Goal: Task Accomplishment & Management: Manage account settings

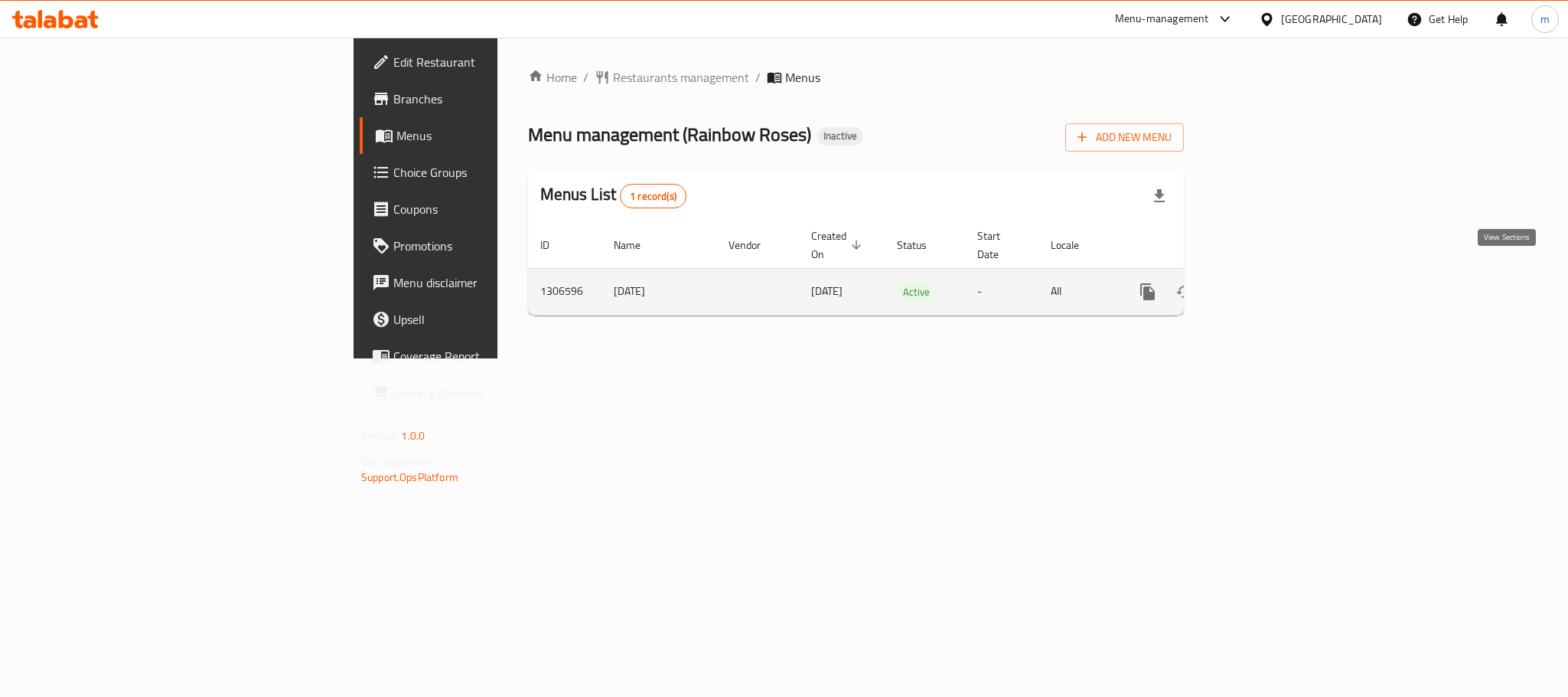
click at [1267, 283] on icon "enhanced table" at bounding box center [1259, 292] width 19 height 19
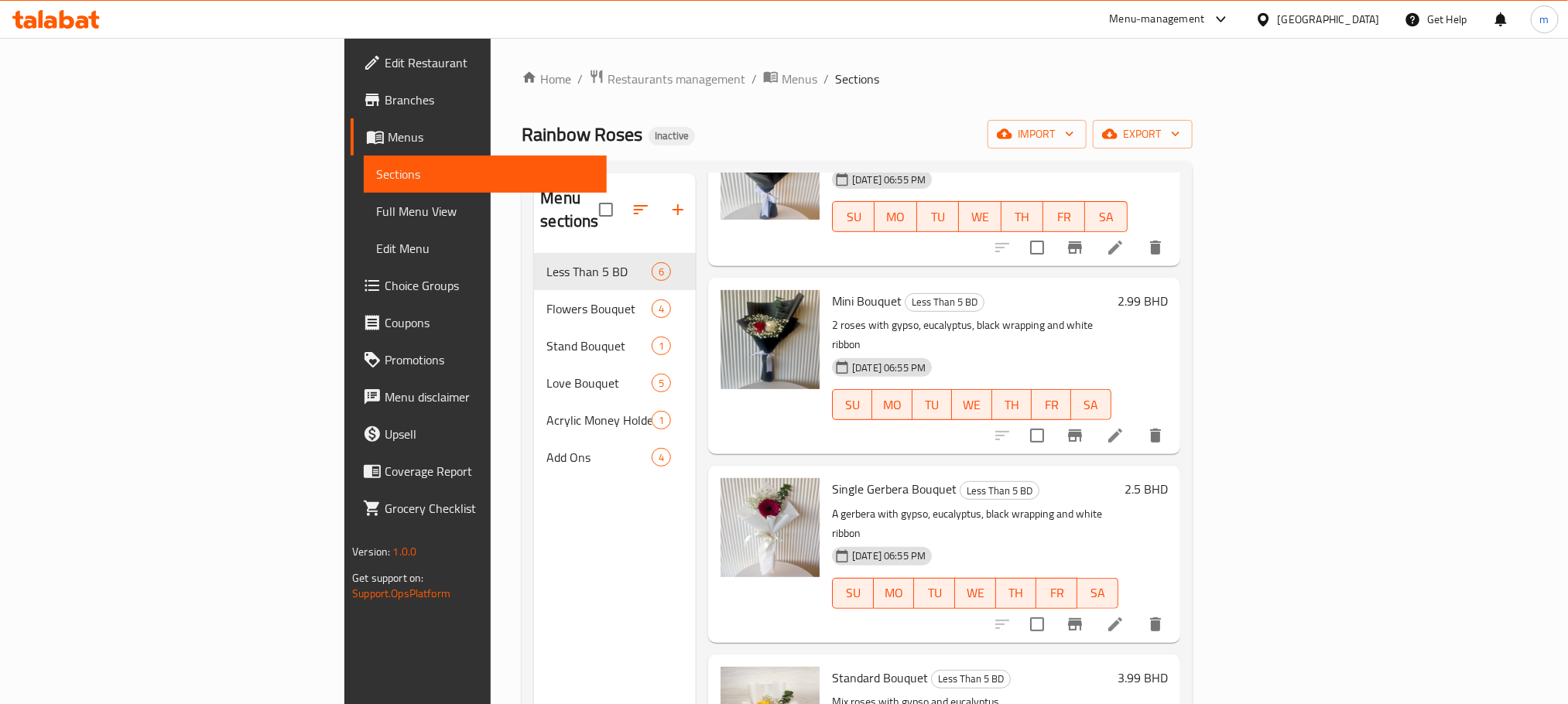
scroll to position [348, 0]
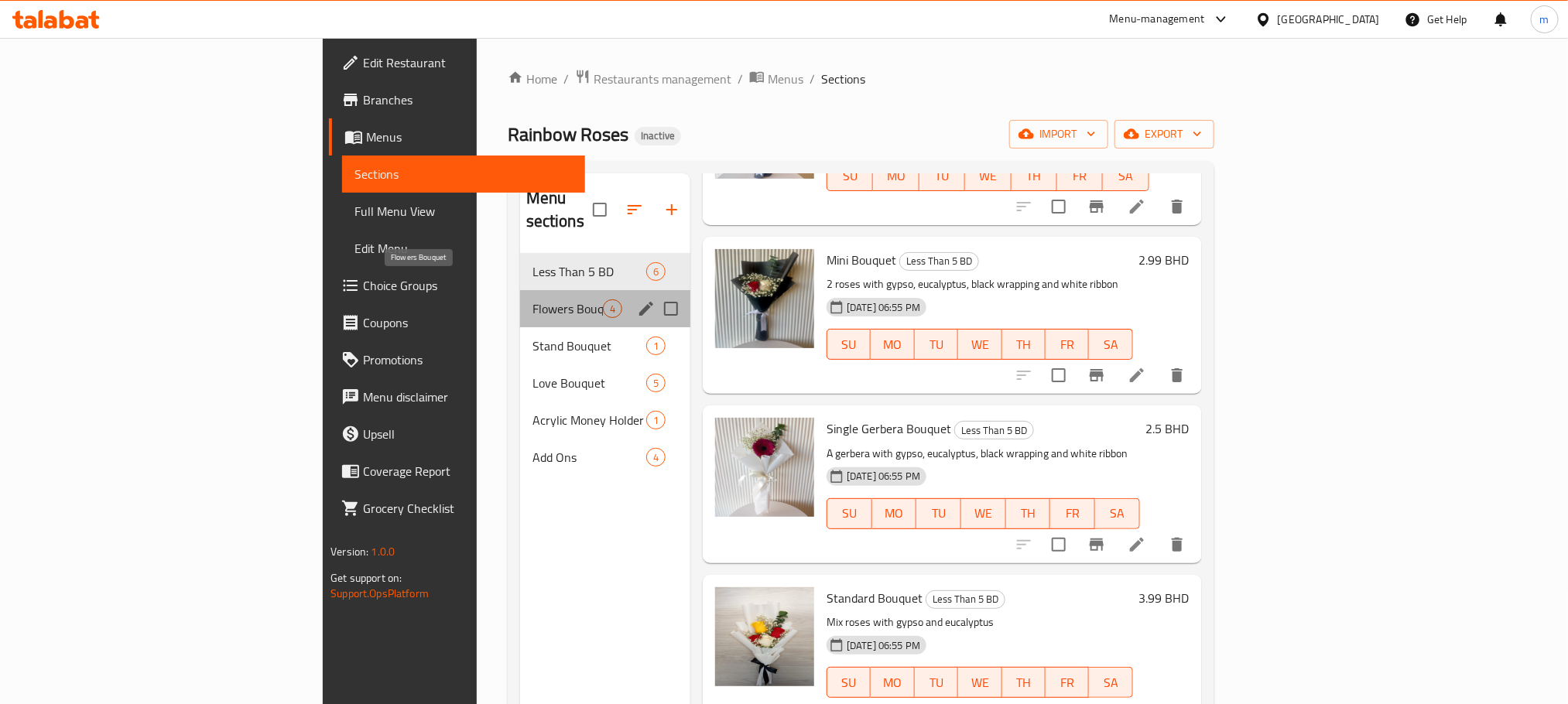
click at [533, 299] on span "Flowers Bouquet" at bounding box center [568, 308] width 70 height 19
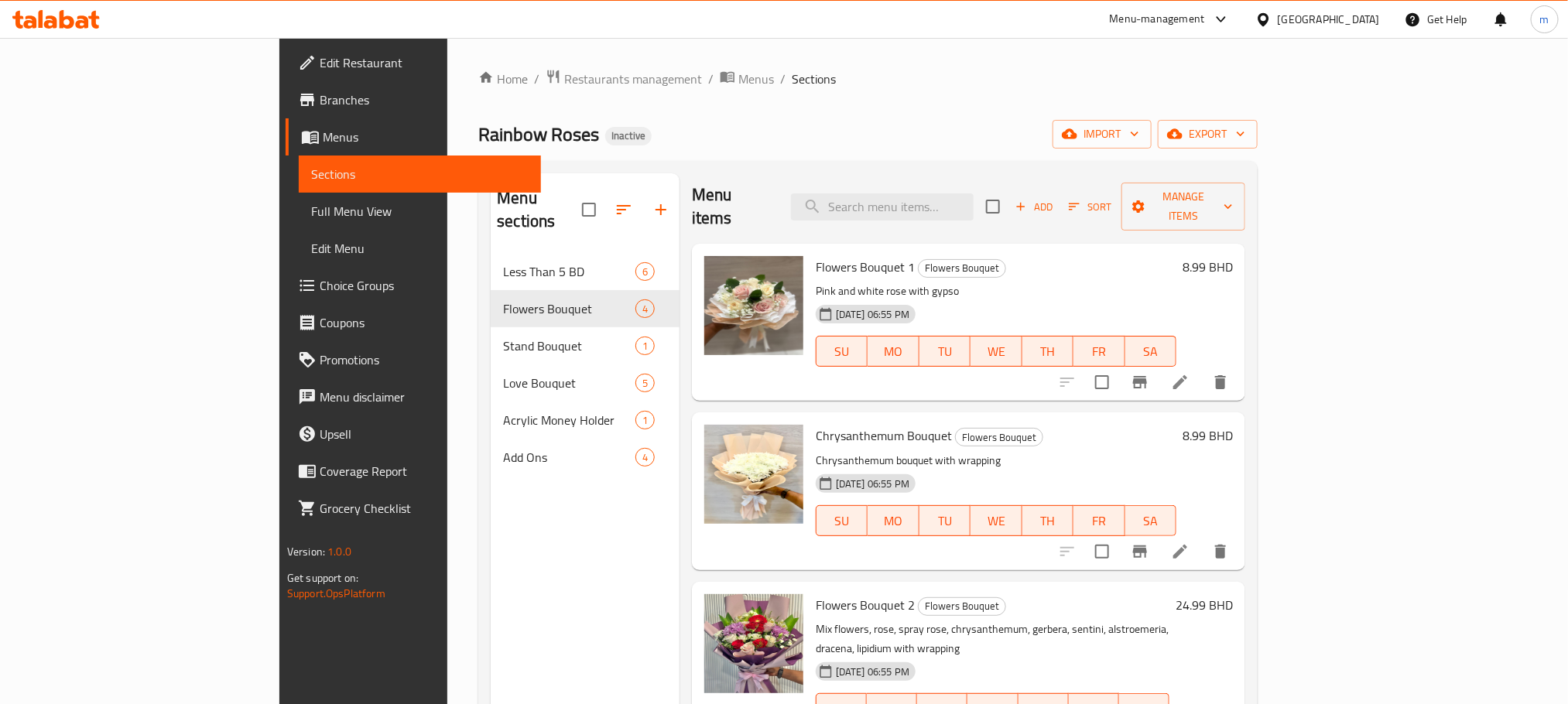
scroll to position [9, 0]
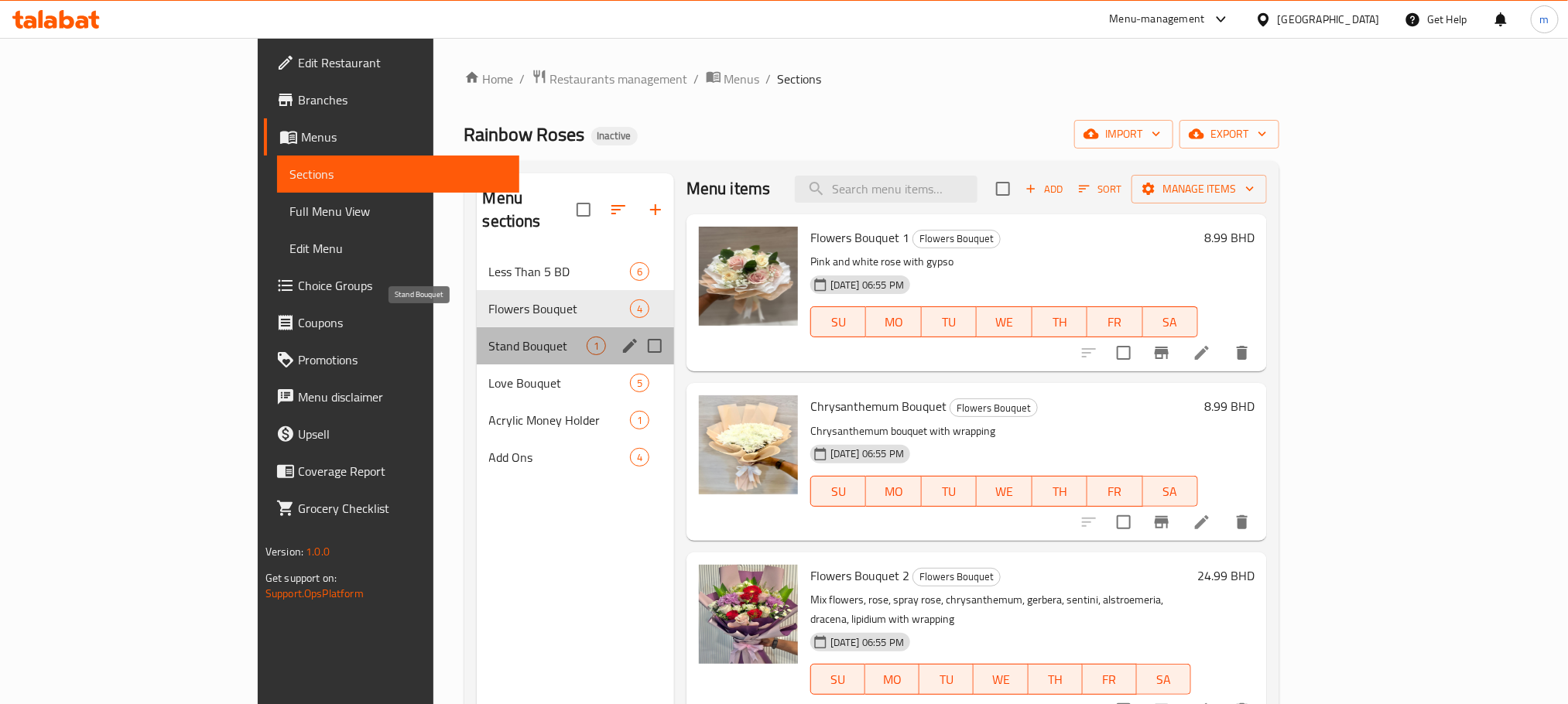
click at [489, 337] on span "Stand Bouquet" at bounding box center [538, 346] width 97 height 19
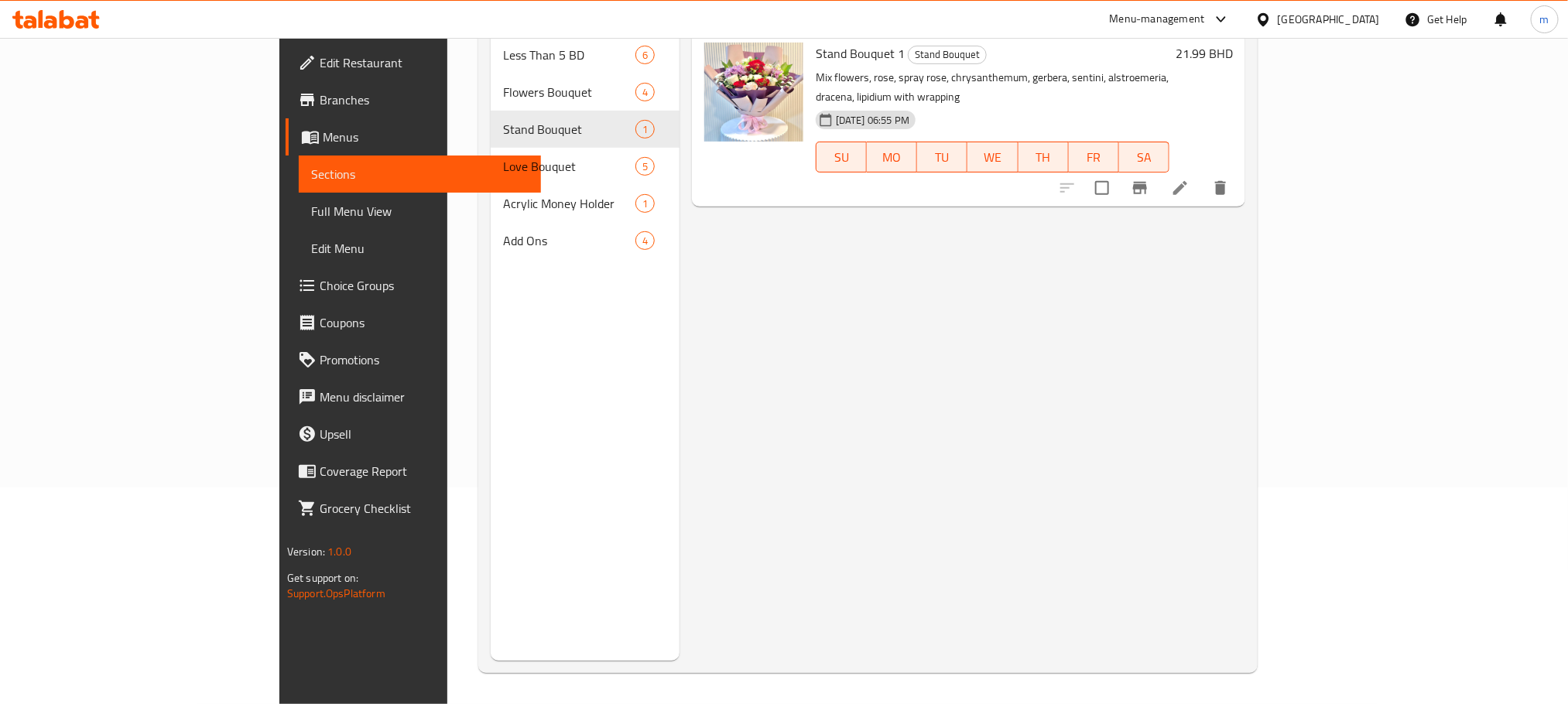
scroll to position [101, 0]
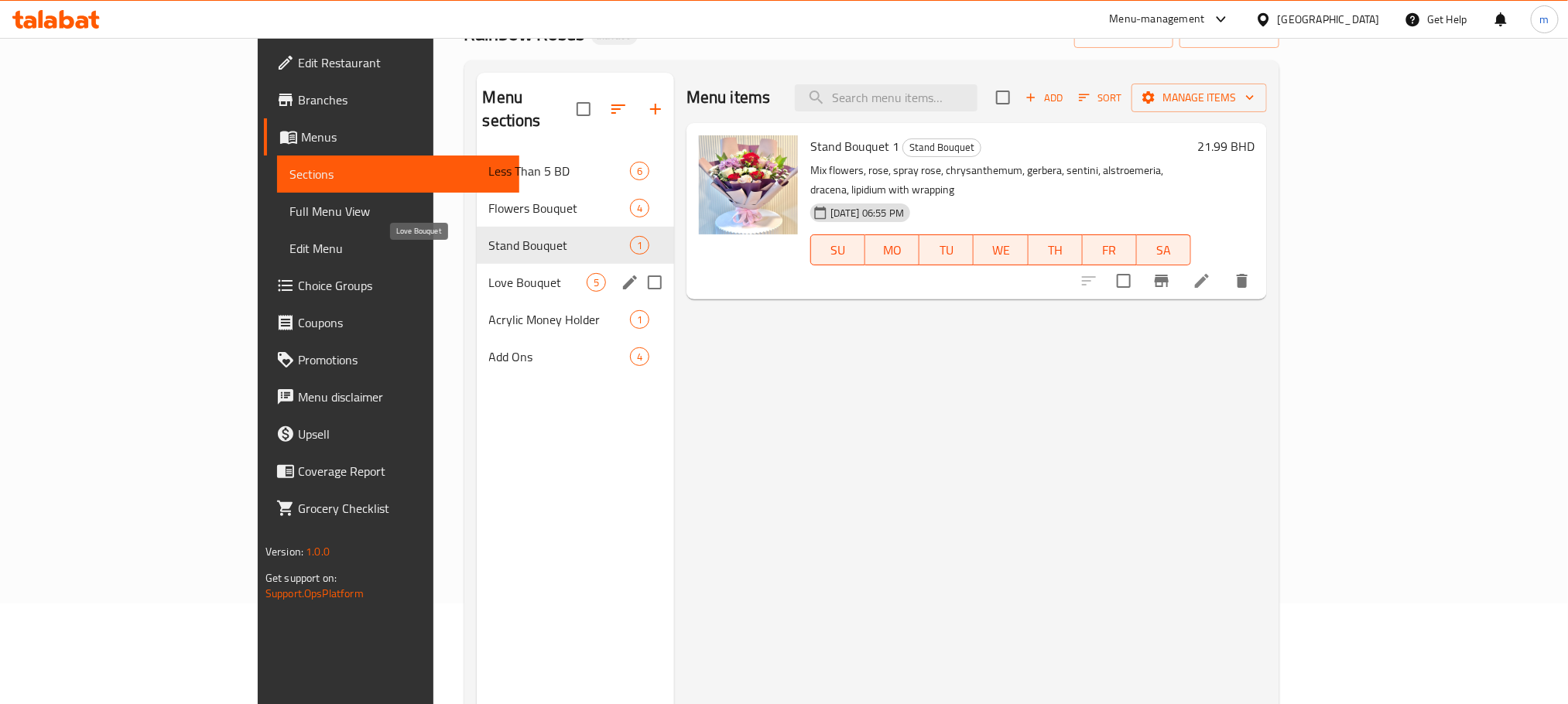
click at [489, 273] on span "Love Bouquet" at bounding box center [538, 283] width 97 height 19
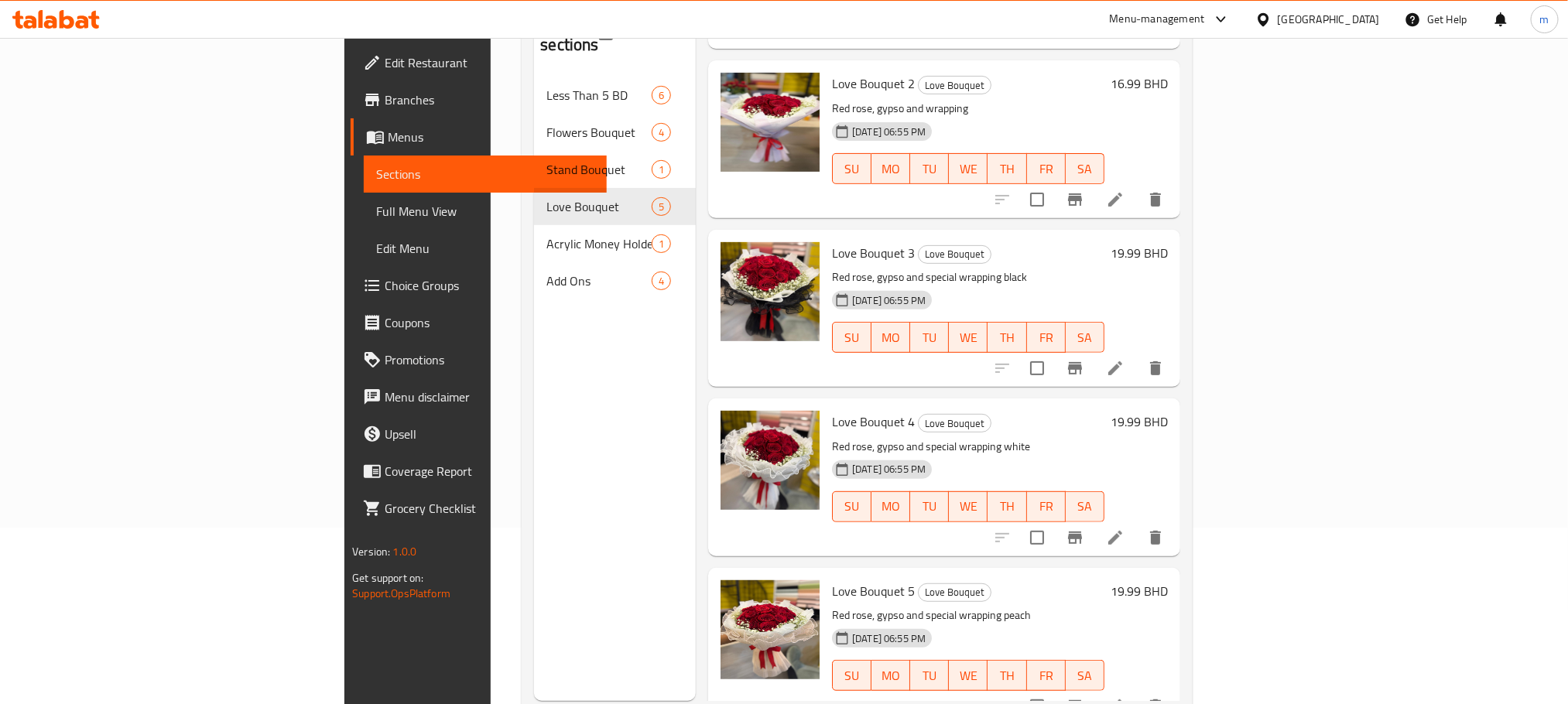
scroll to position [216, 0]
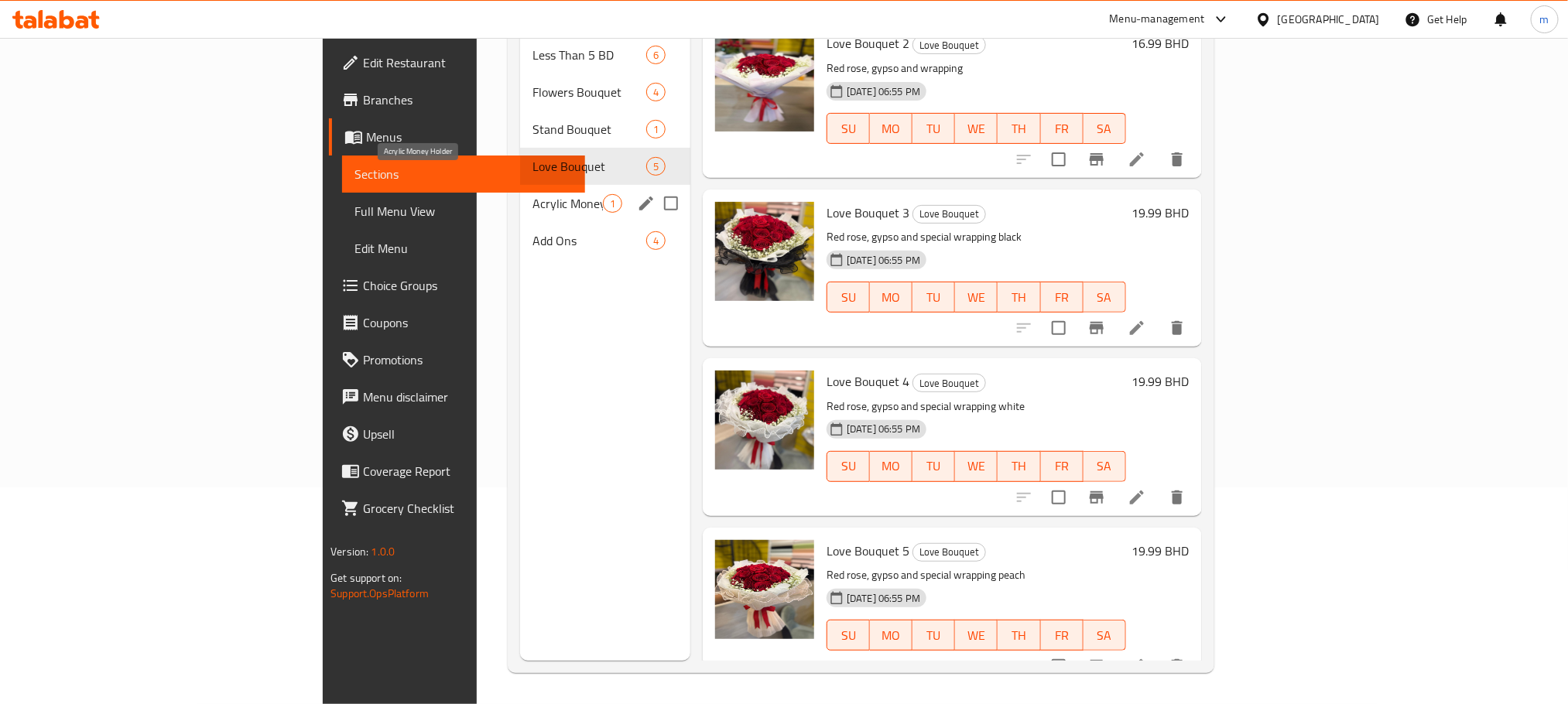
click at [533, 194] on span "Acrylic Money Holder" at bounding box center [568, 203] width 70 height 19
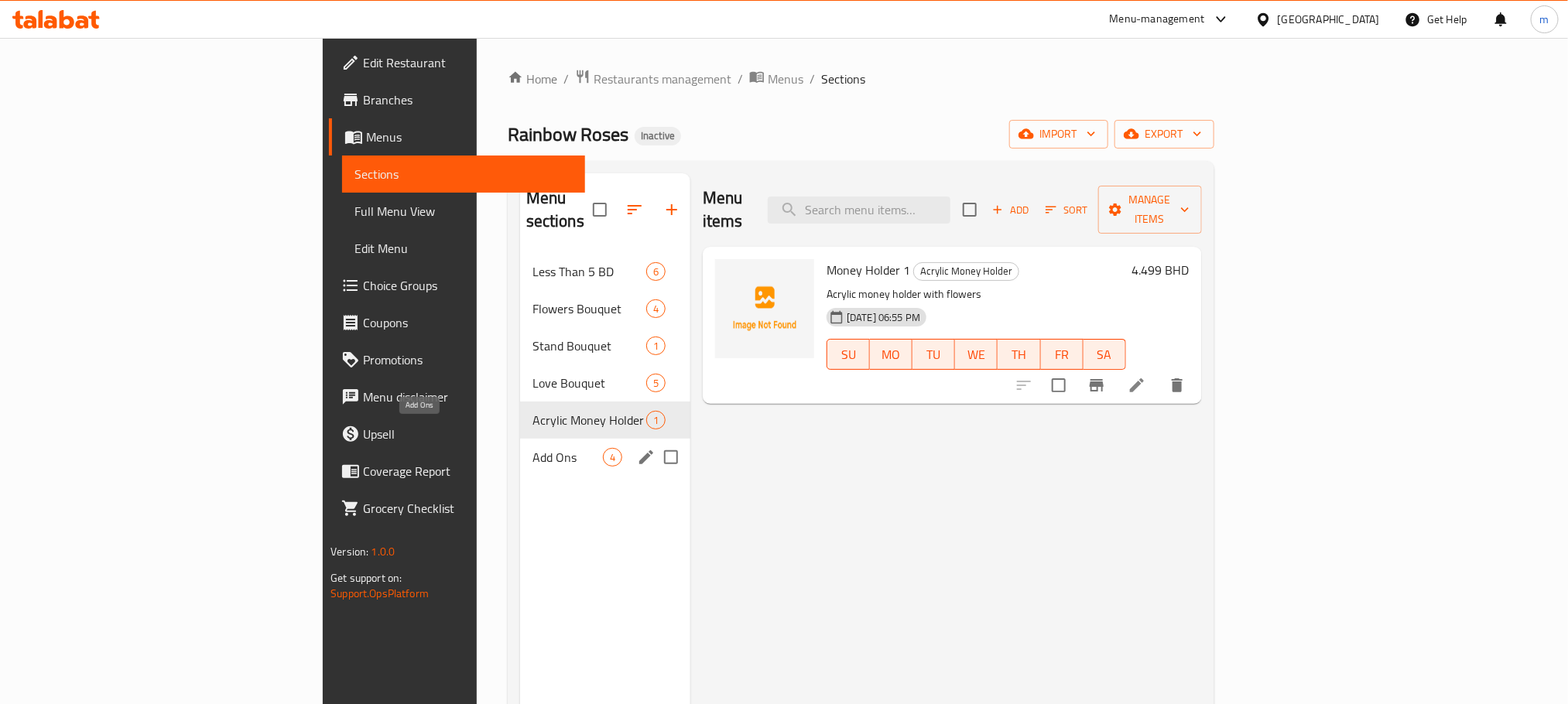
click at [533, 448] on span "Add Ons" at bounding box center [568, 457] width 70 height 19
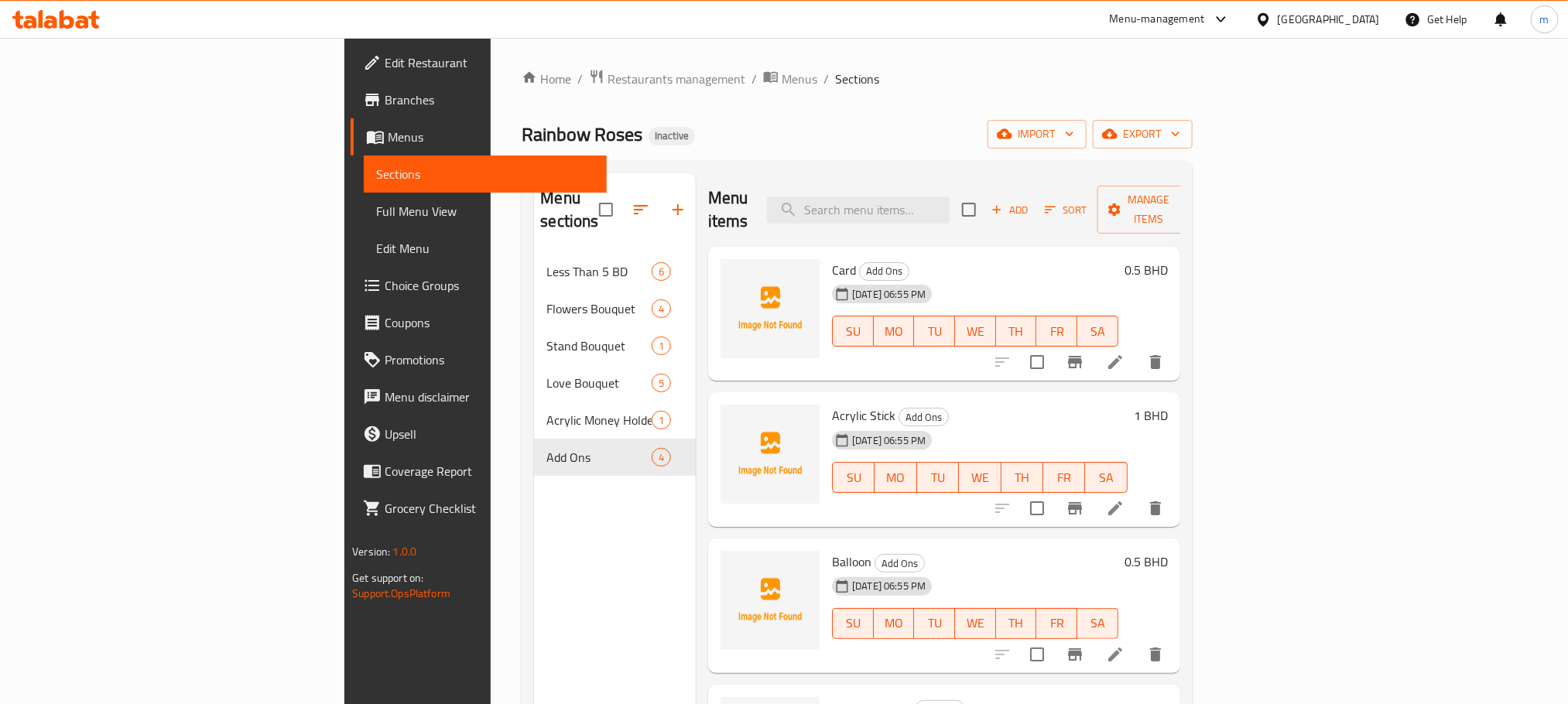
click at [364, 223] on link "Full Menu View" at bounding box center [485, 210] width 242 height 37
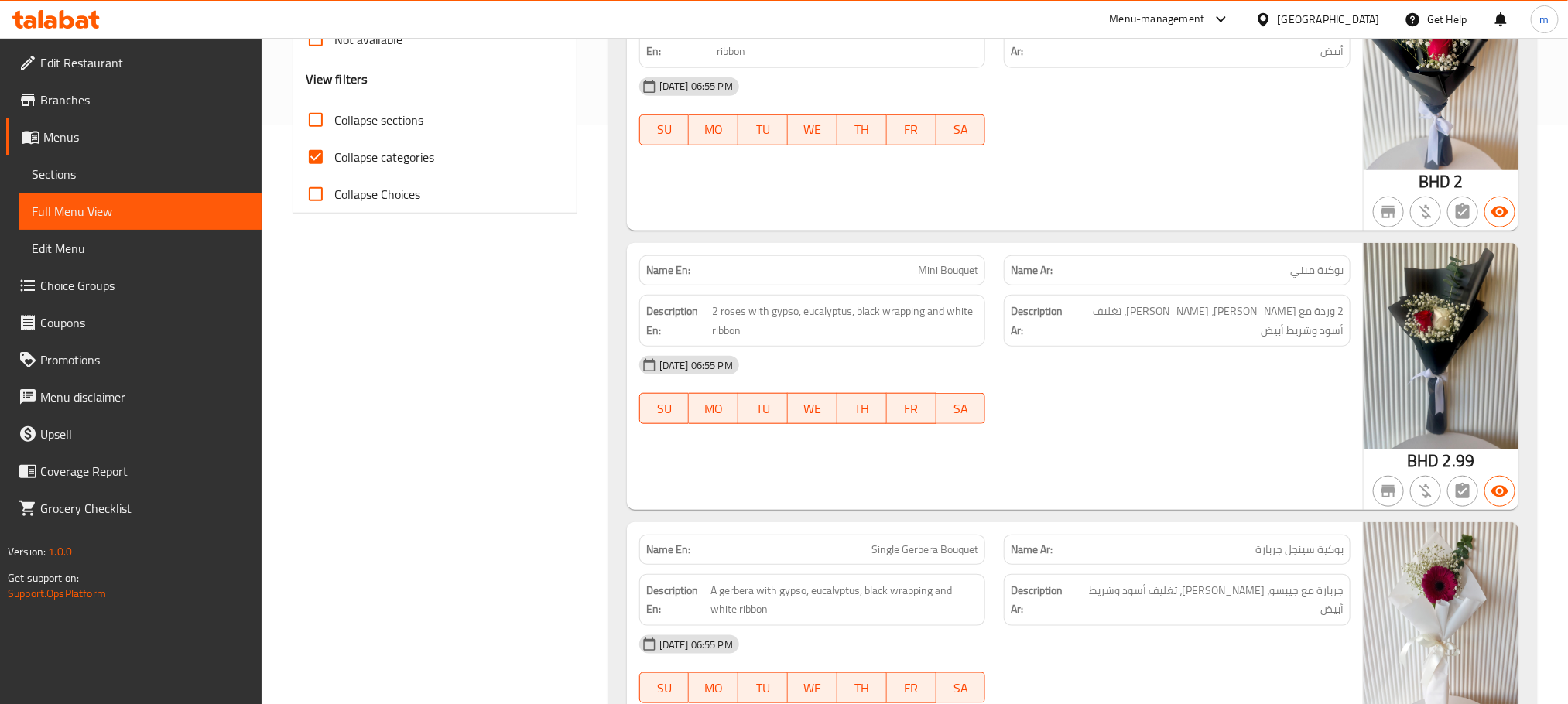
scroll to position [580, 0]
click at [331, 154] on input "Collapse categories" at bounding box center [315, 155] width 37 height 37
checkbox input "false"
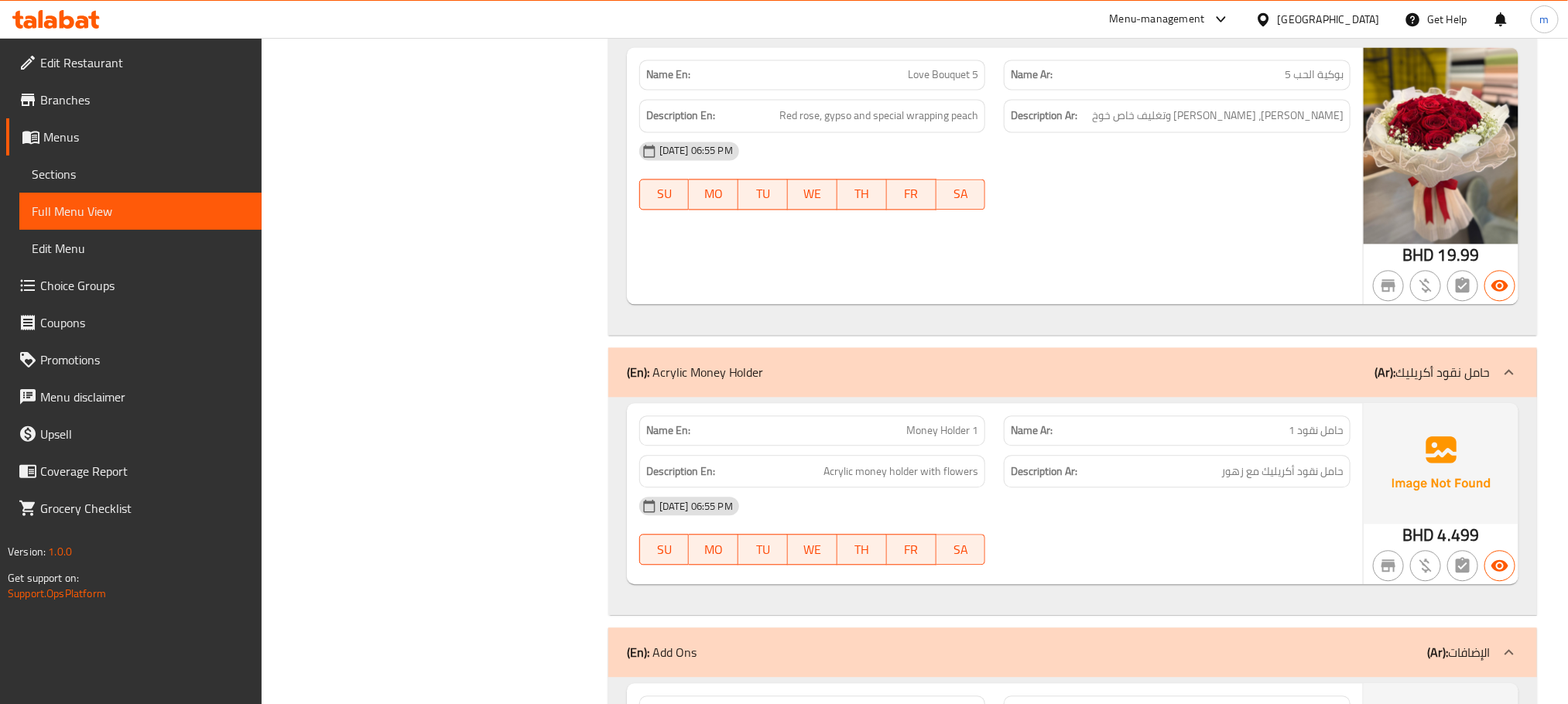
scroll to position [4887, 0]
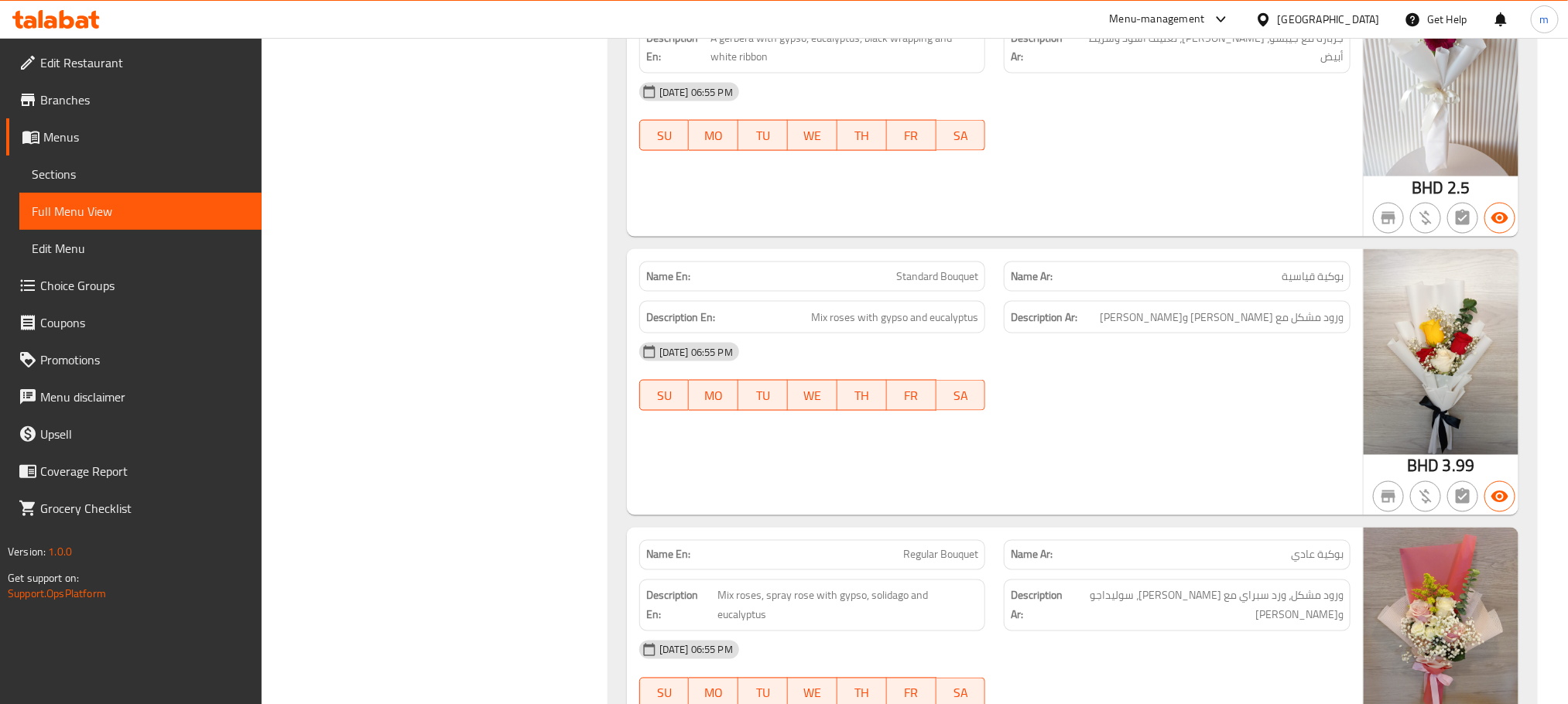
scroll to position [1160, 0]
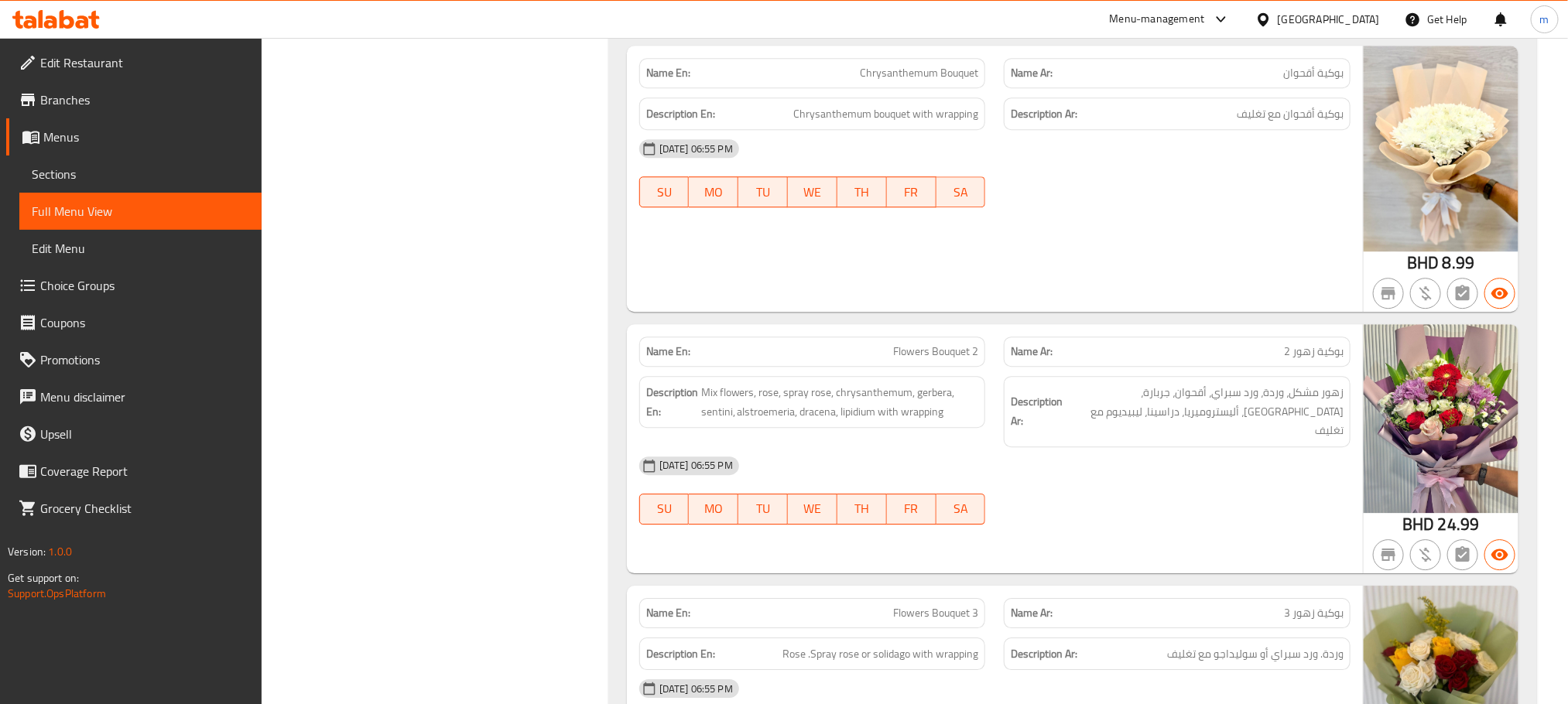
scroll to position [2374, 0]
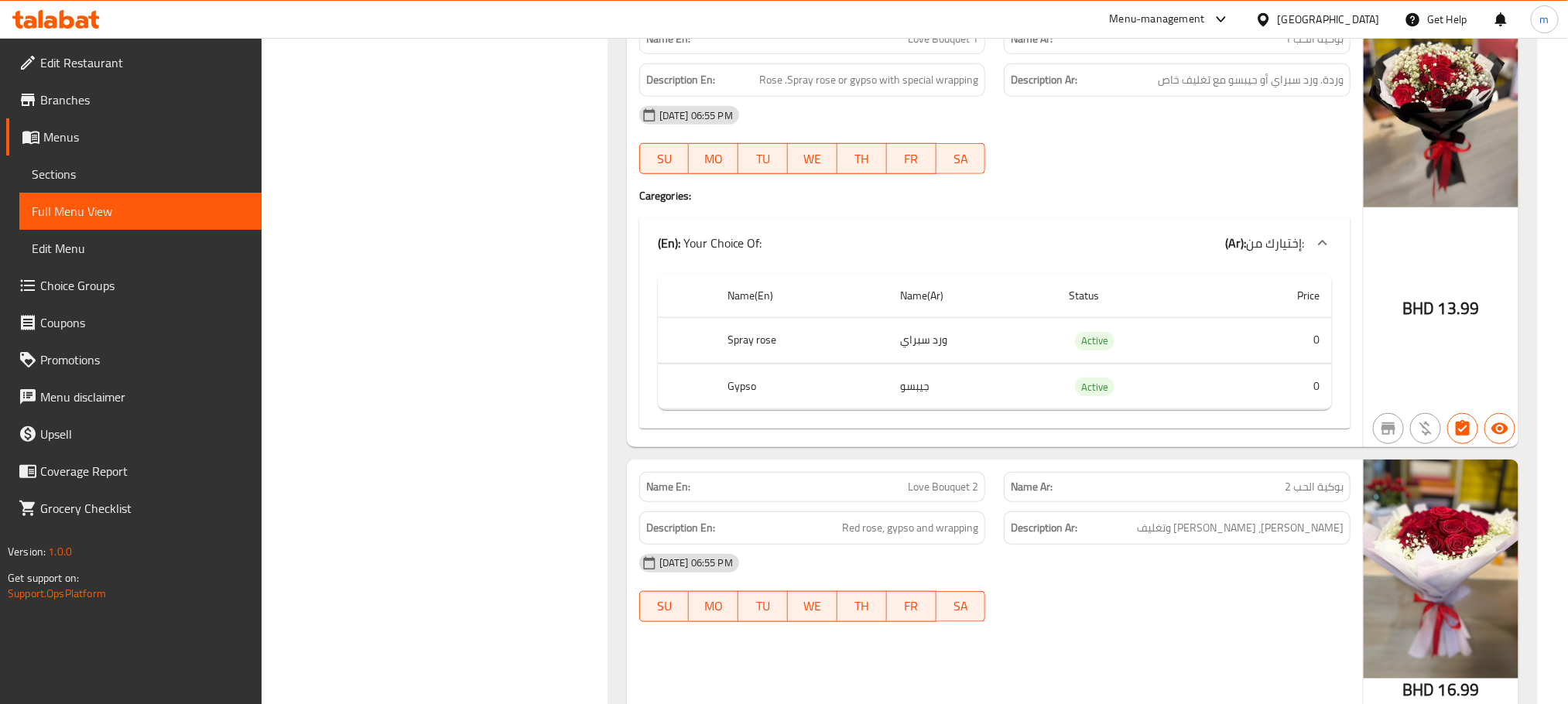
scroll to position [3650, 0]
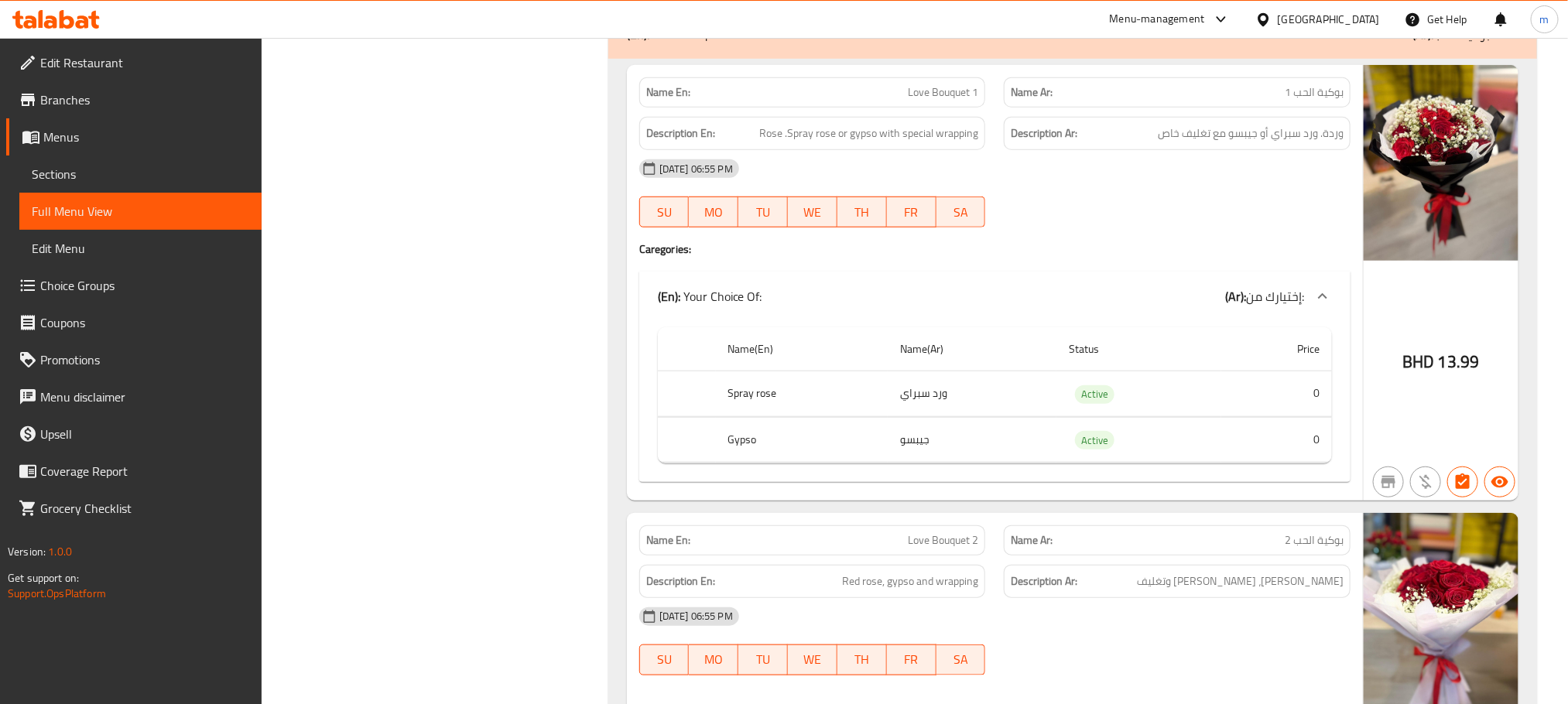
click at [74, 169] on span "Sections" at bounding box center [140, 174] width 217 height 19
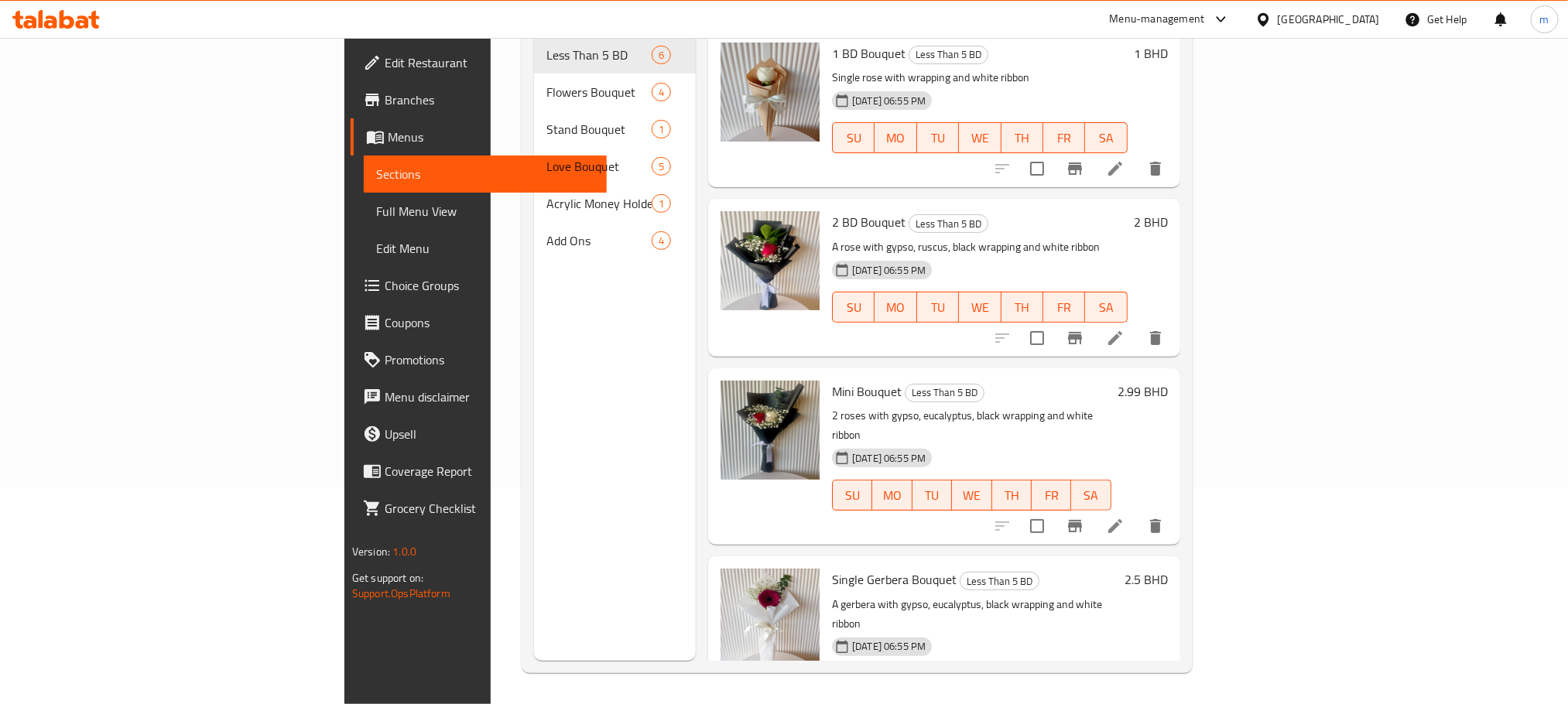
scroll to position [216, 0]
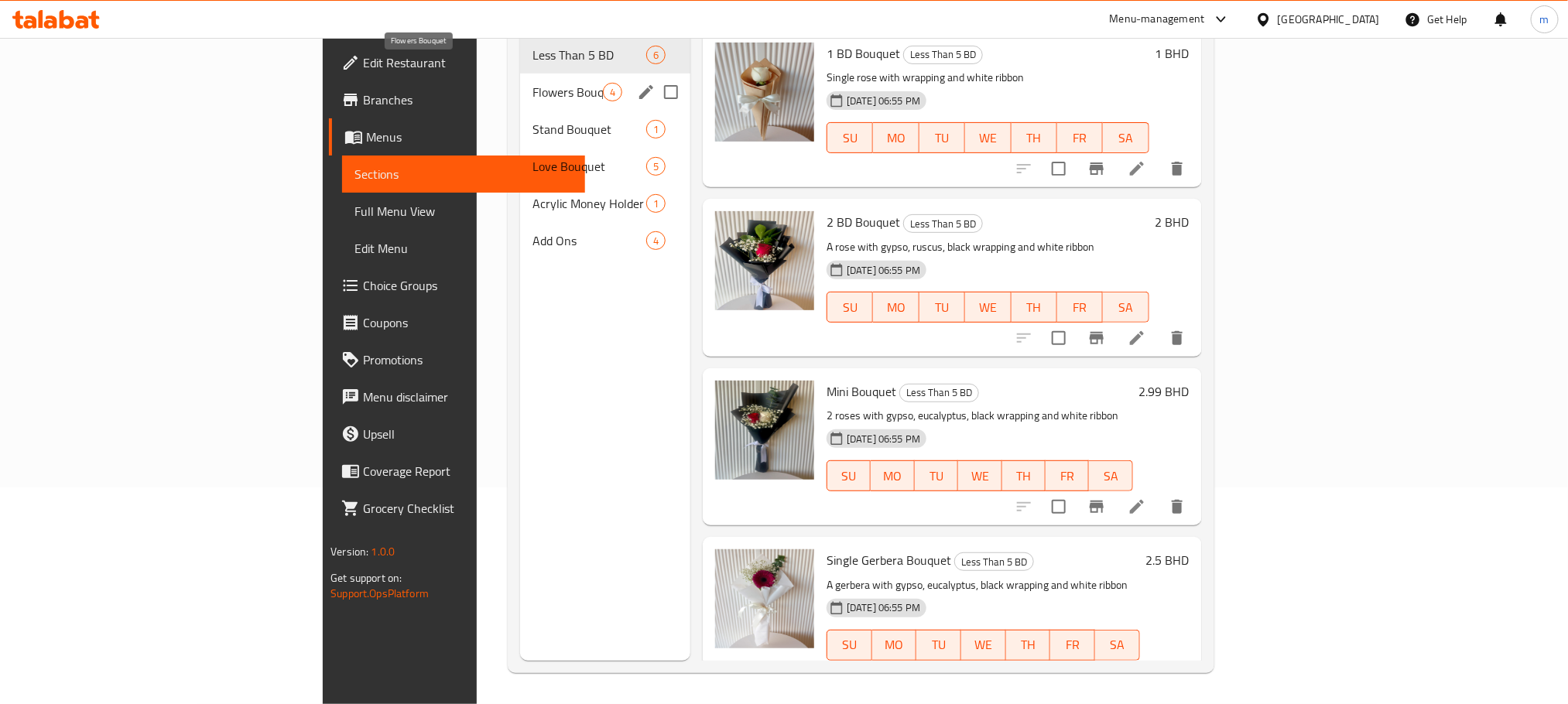
click at [533, 83] on span "Flowers Bouquet" at bounding box center [568, 92] width 70 height 19
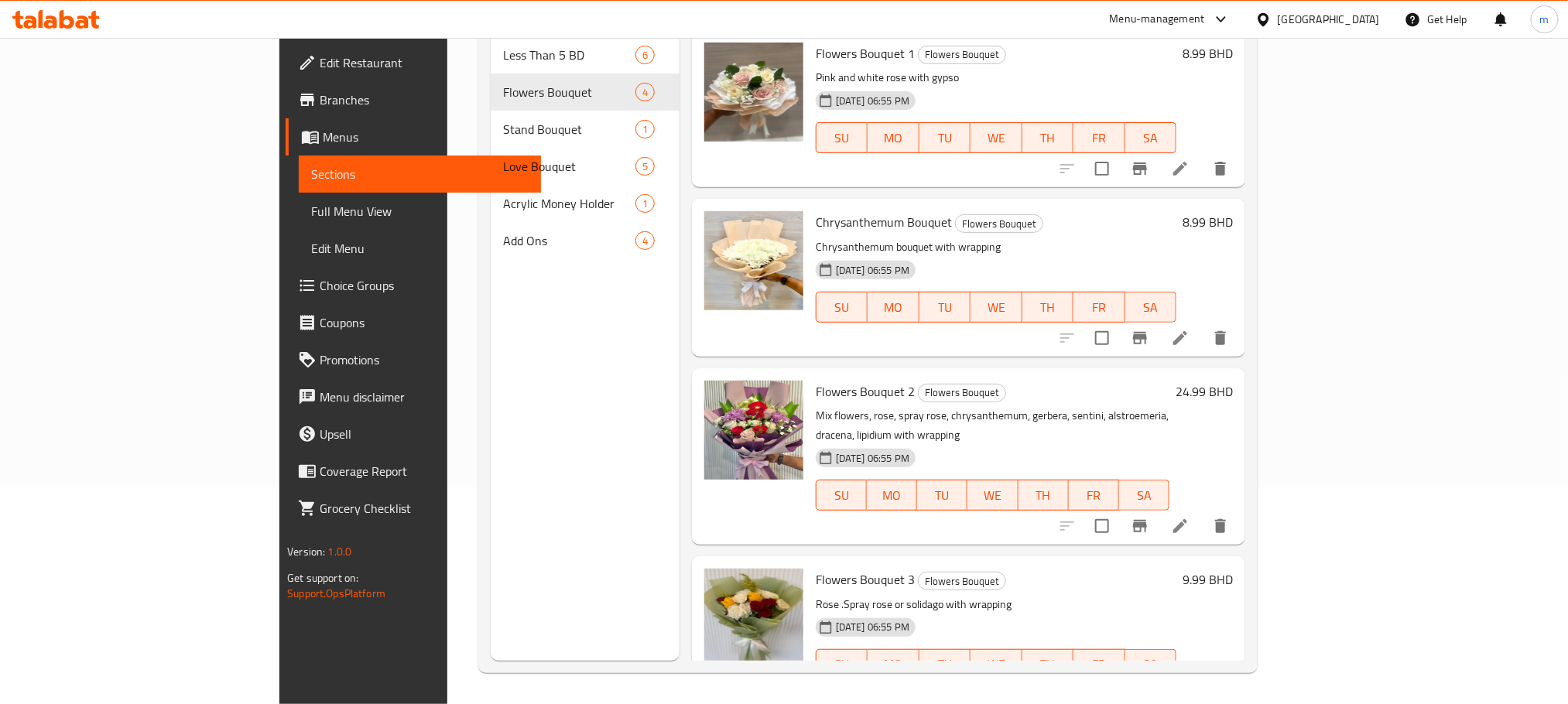
click at [491, 378] on div "Menu sections Less Than 5 BD 6 Flowers Bouquet 4 Stand Bouquet 1 Love Bouquet 5…" at bounding box center [585, 308] width 189 height 704
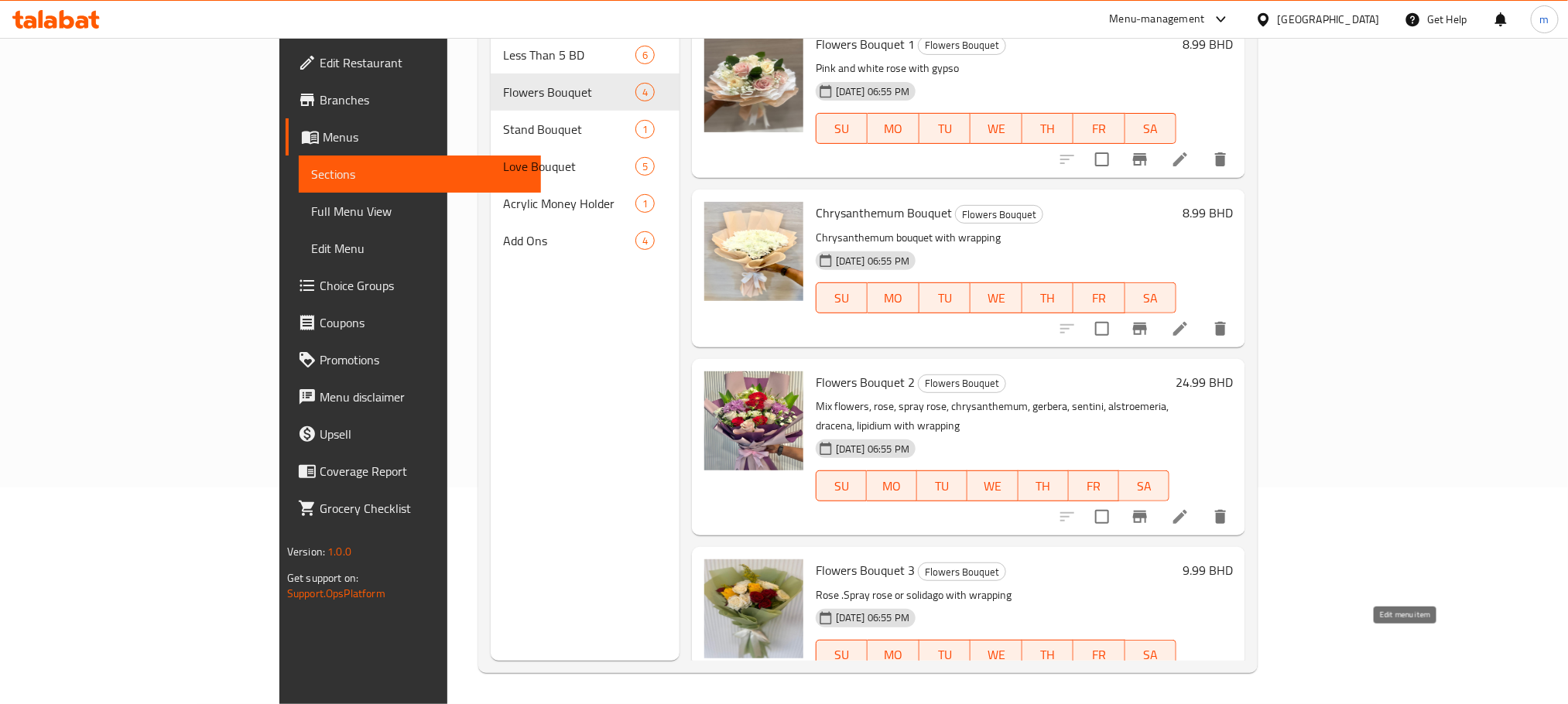
click at [1152, 677] on icon at bounding box center [1143, 686] width 19 height 19
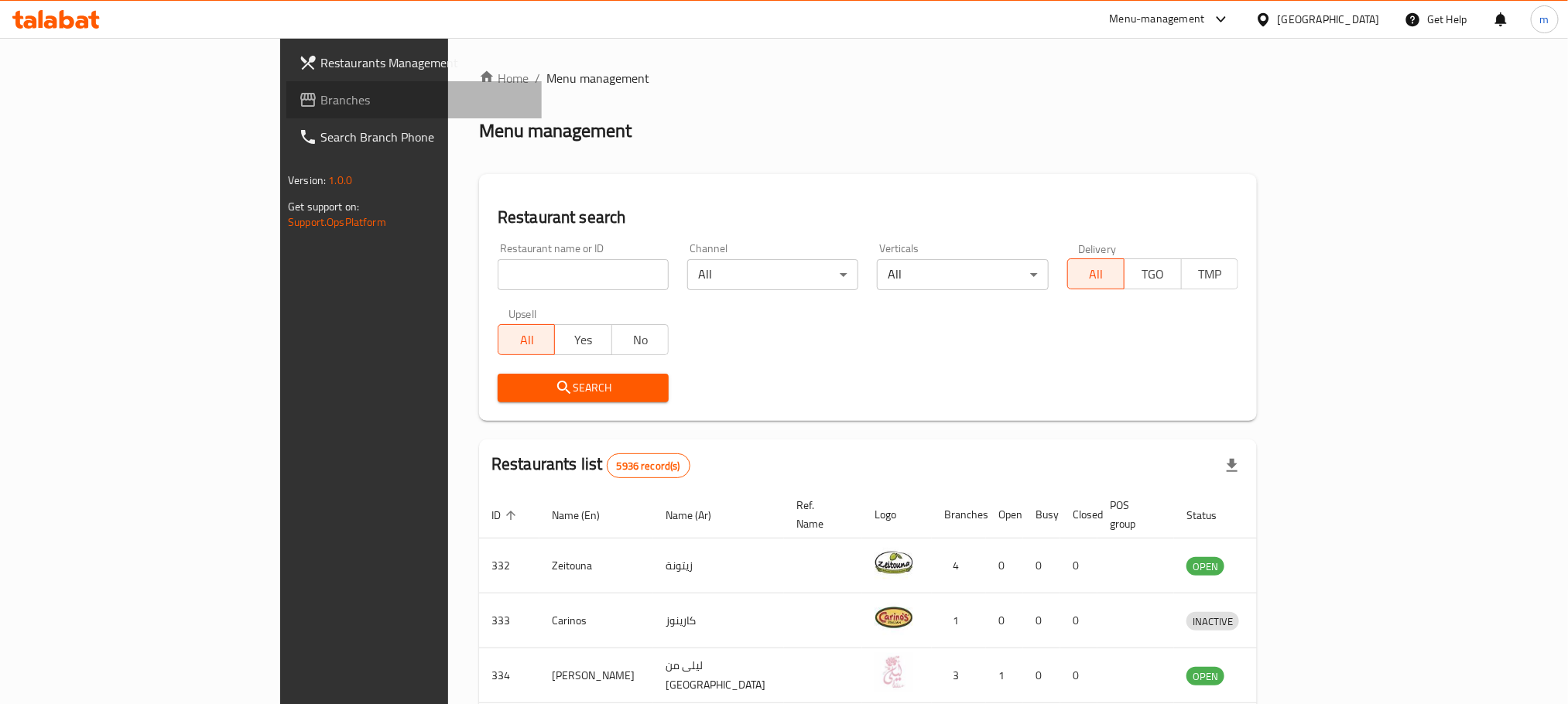
click at [321, 97] on span "Branches" at bounding box center [425, 100] width 209 height 19
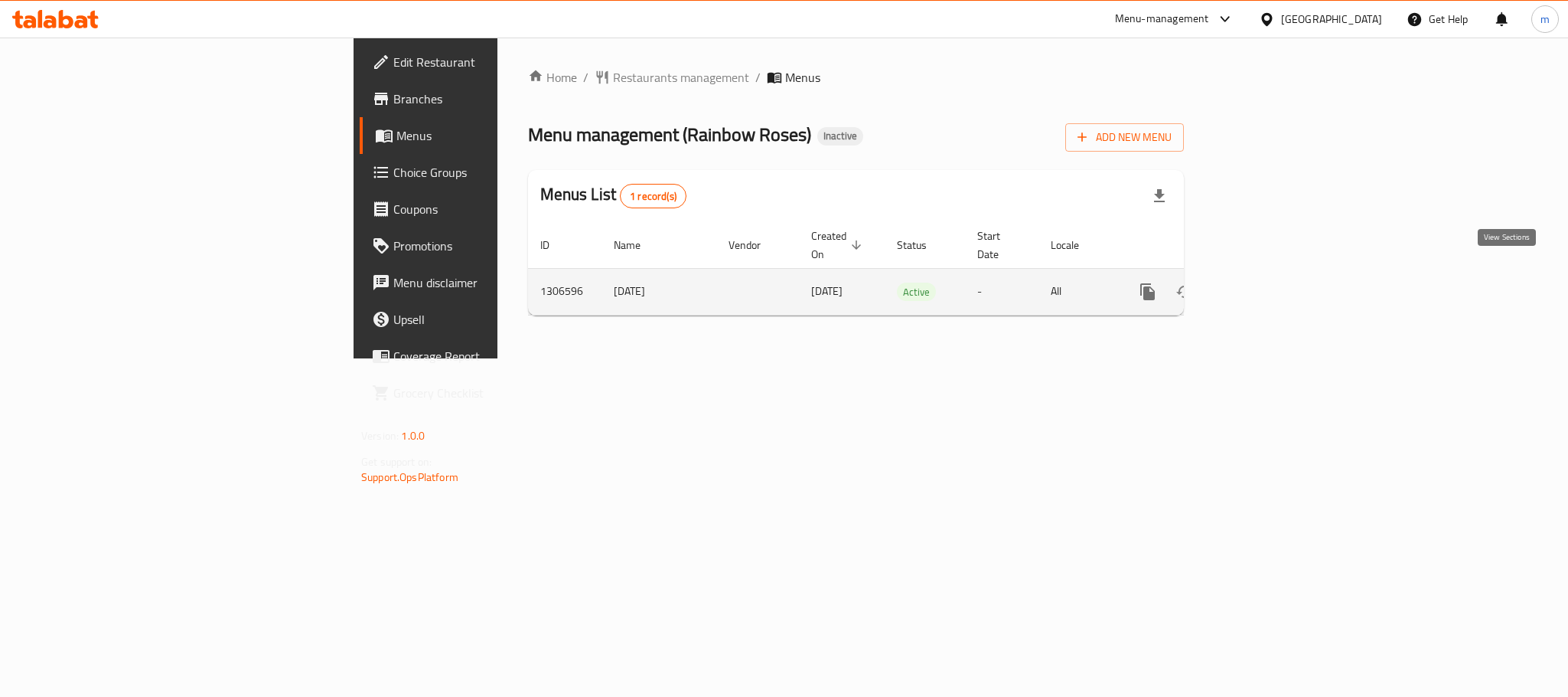
click at [1267, 283] on icon "enhanced table" at bounding box center [1259, 292] width 19 height 19
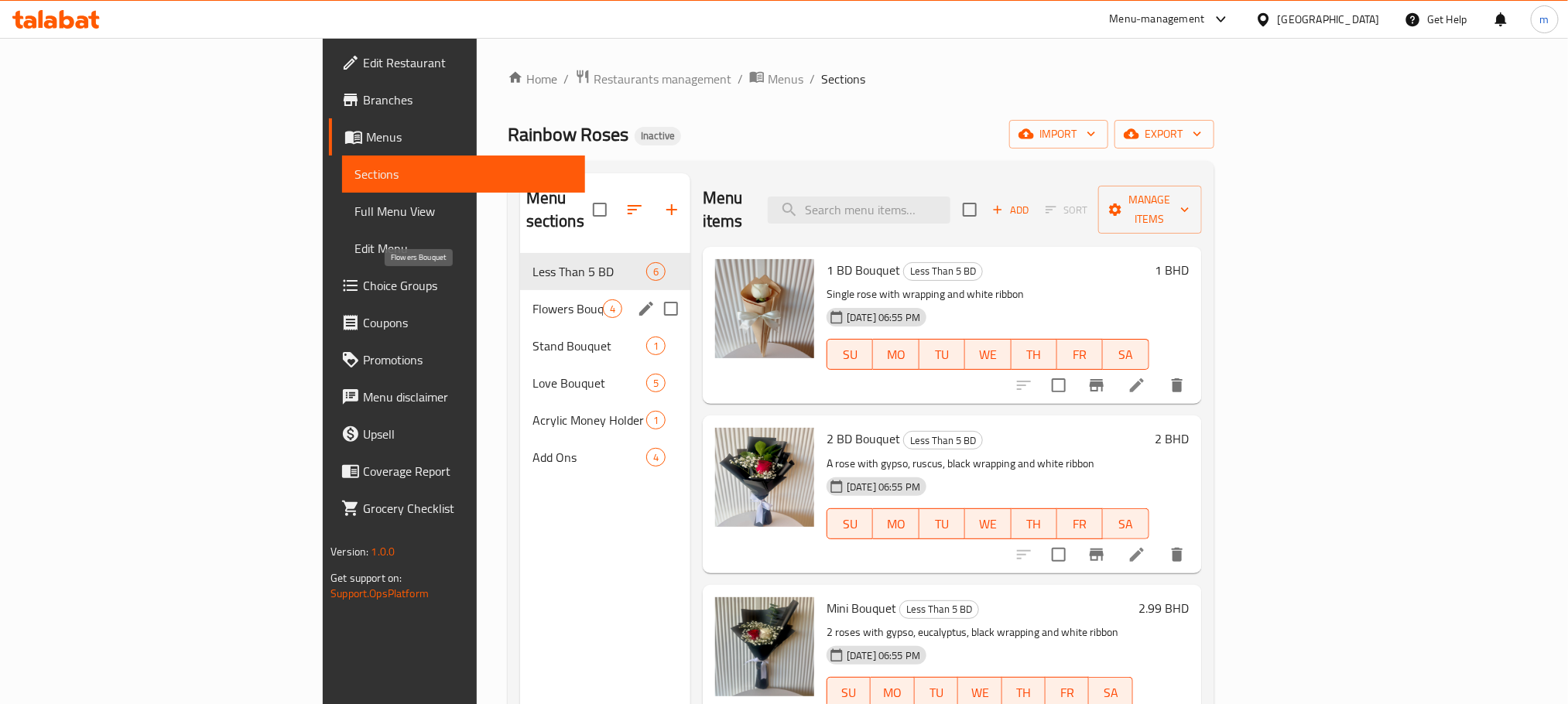
click at [533, 299] on span "Flowers Bouquet" at bounding box center [568, 308] width 70 height 19
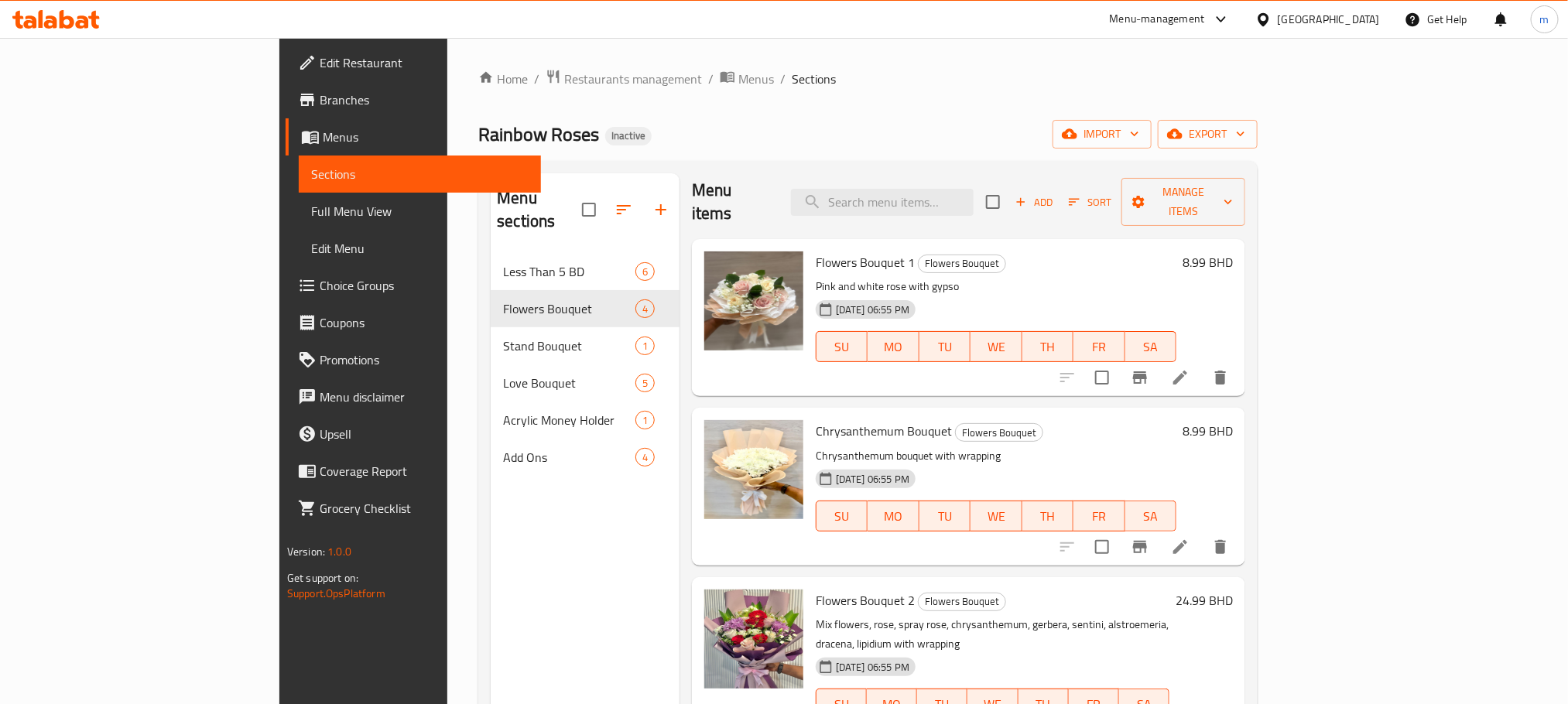
scroll to position [9, 0]
click at [1206, 108] on div "Home / Restaurants management / Menus / Sections Rainbow Roses Inactive import …" at bounding box center [869, 479] width 780 height 821
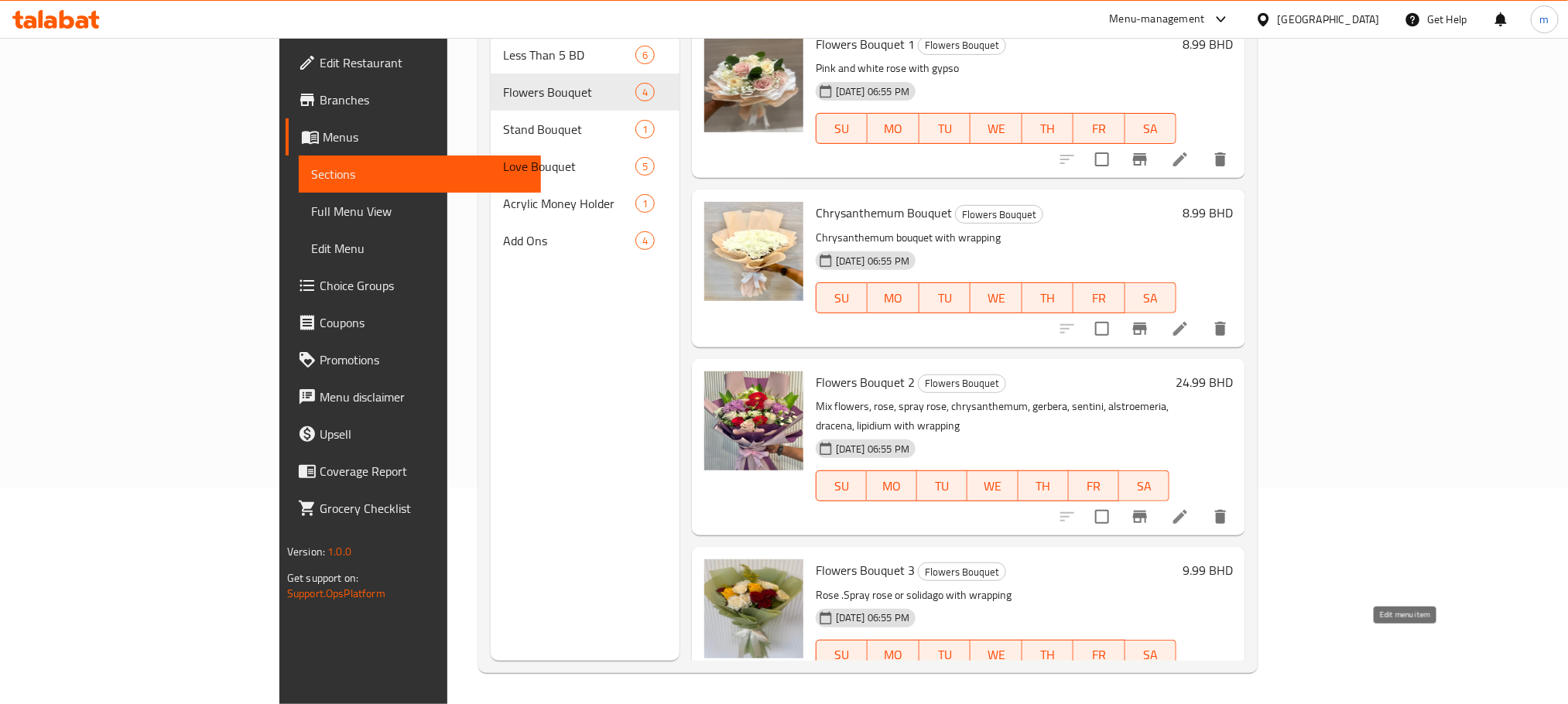
click at [1152, 677] on icon at bounding box center [1143, 686] width 19 height 19
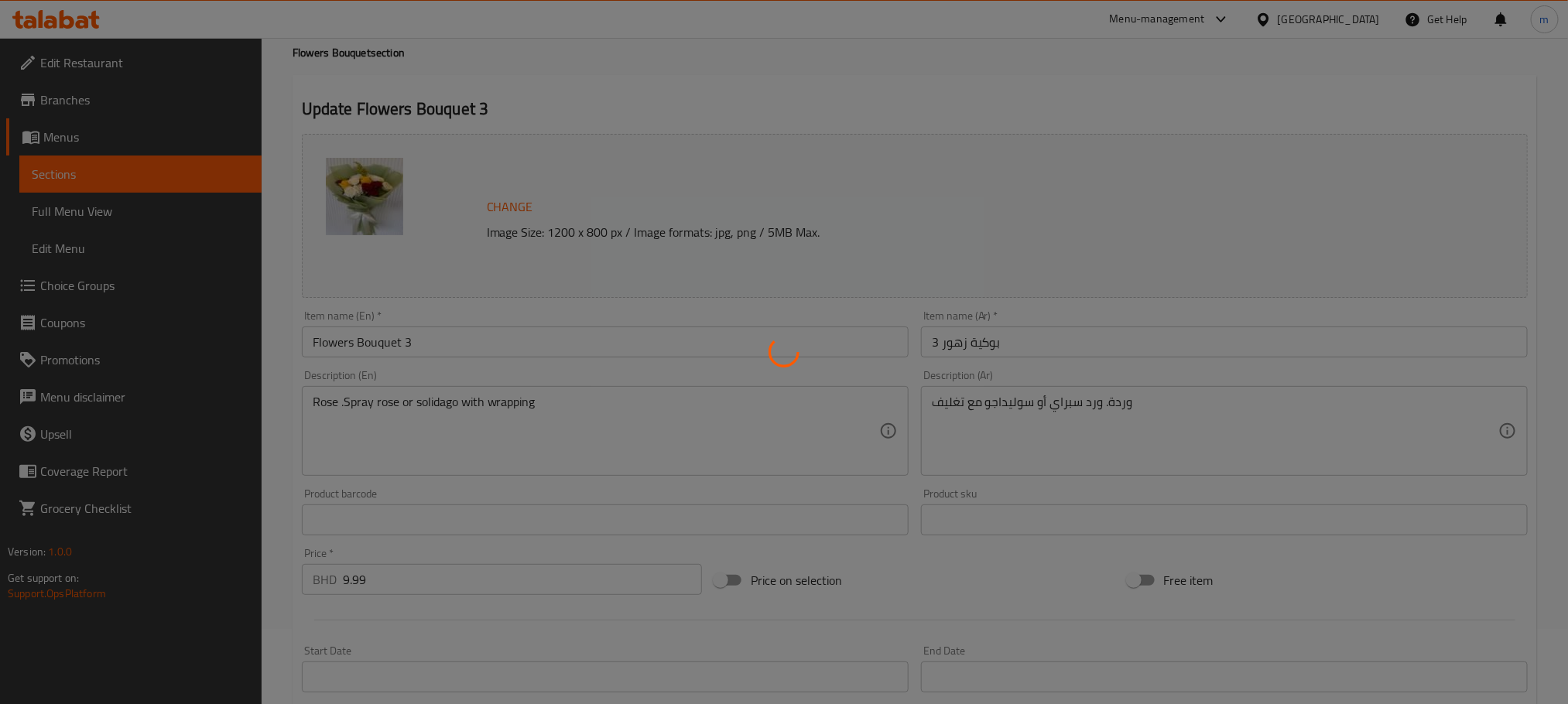
scroll to position [116, 0]
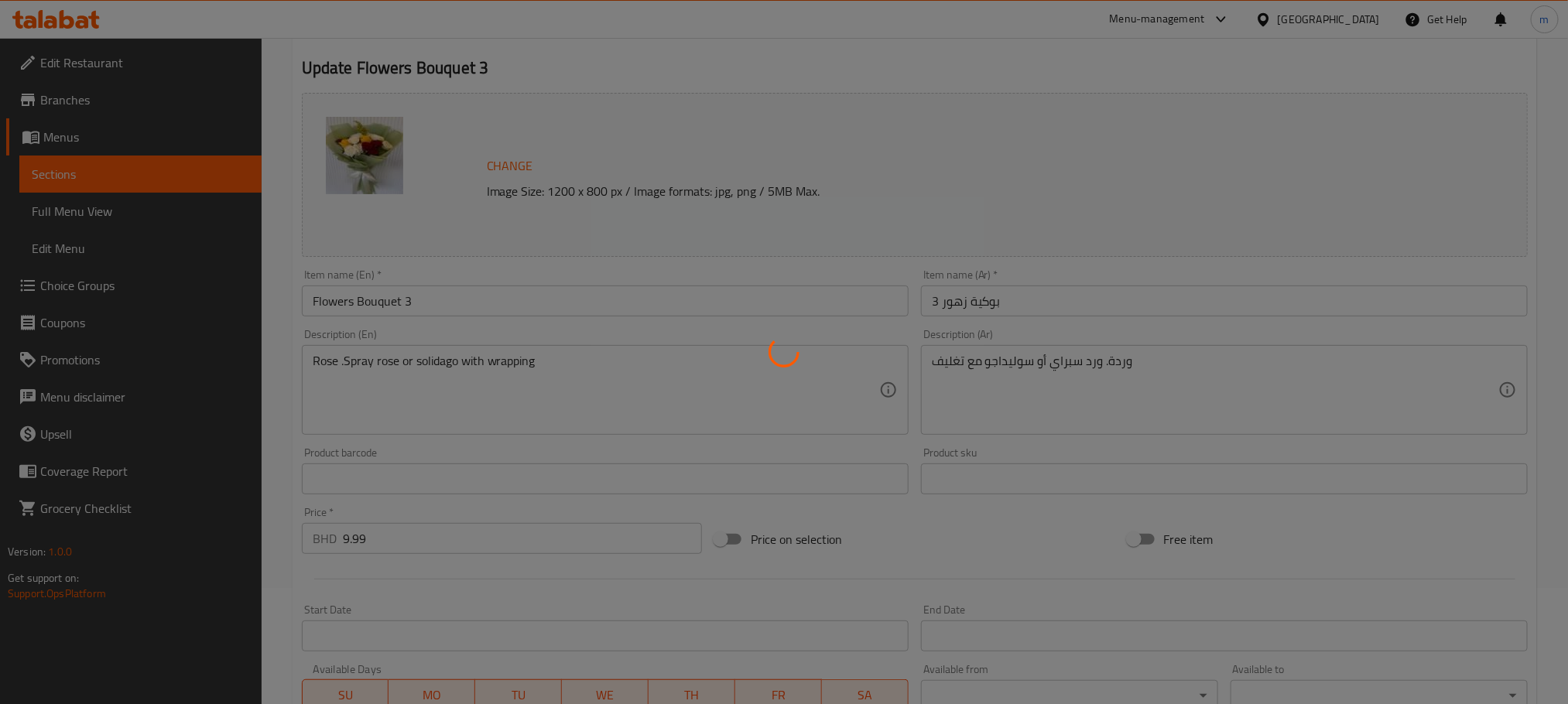
type input "إختيارك من:"
type input "1"
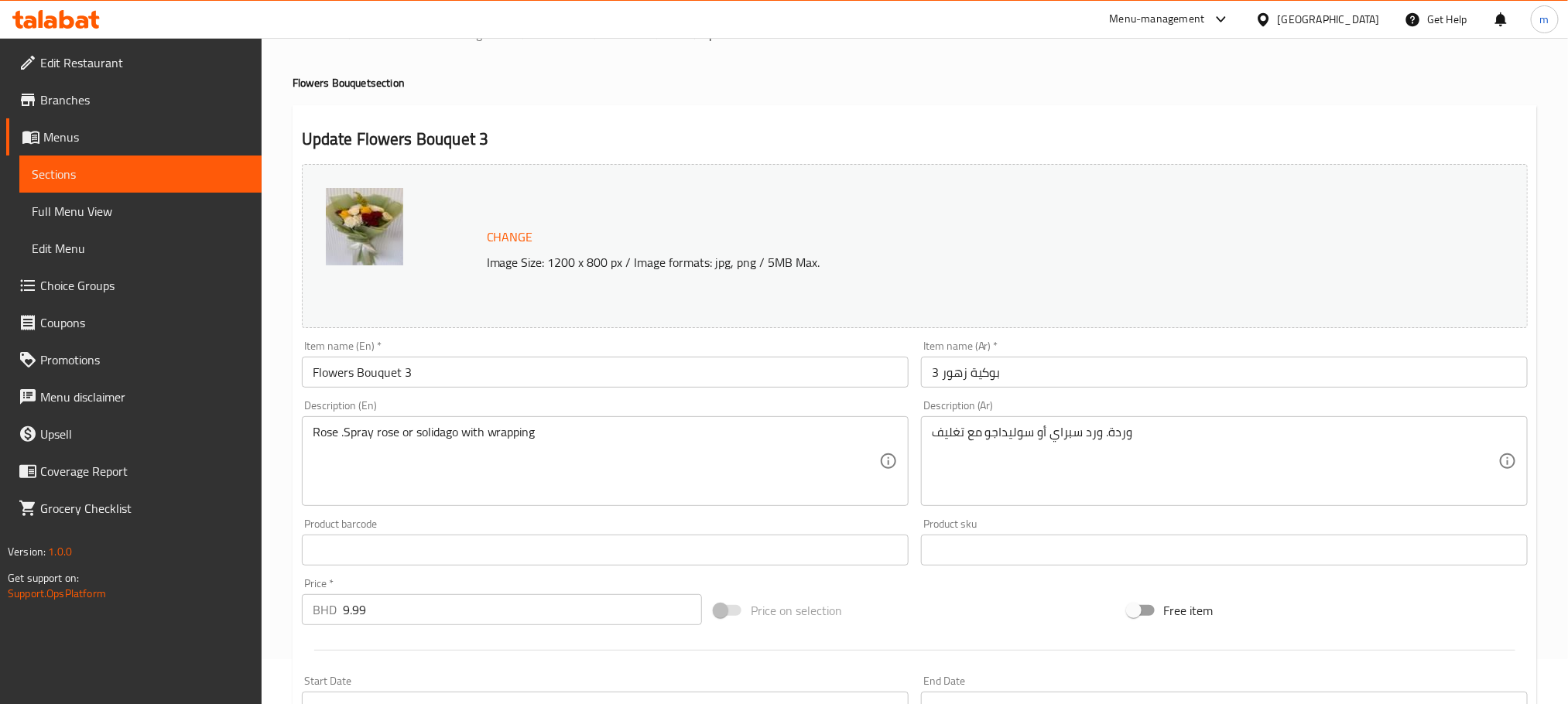
scroll to position [0, 0]
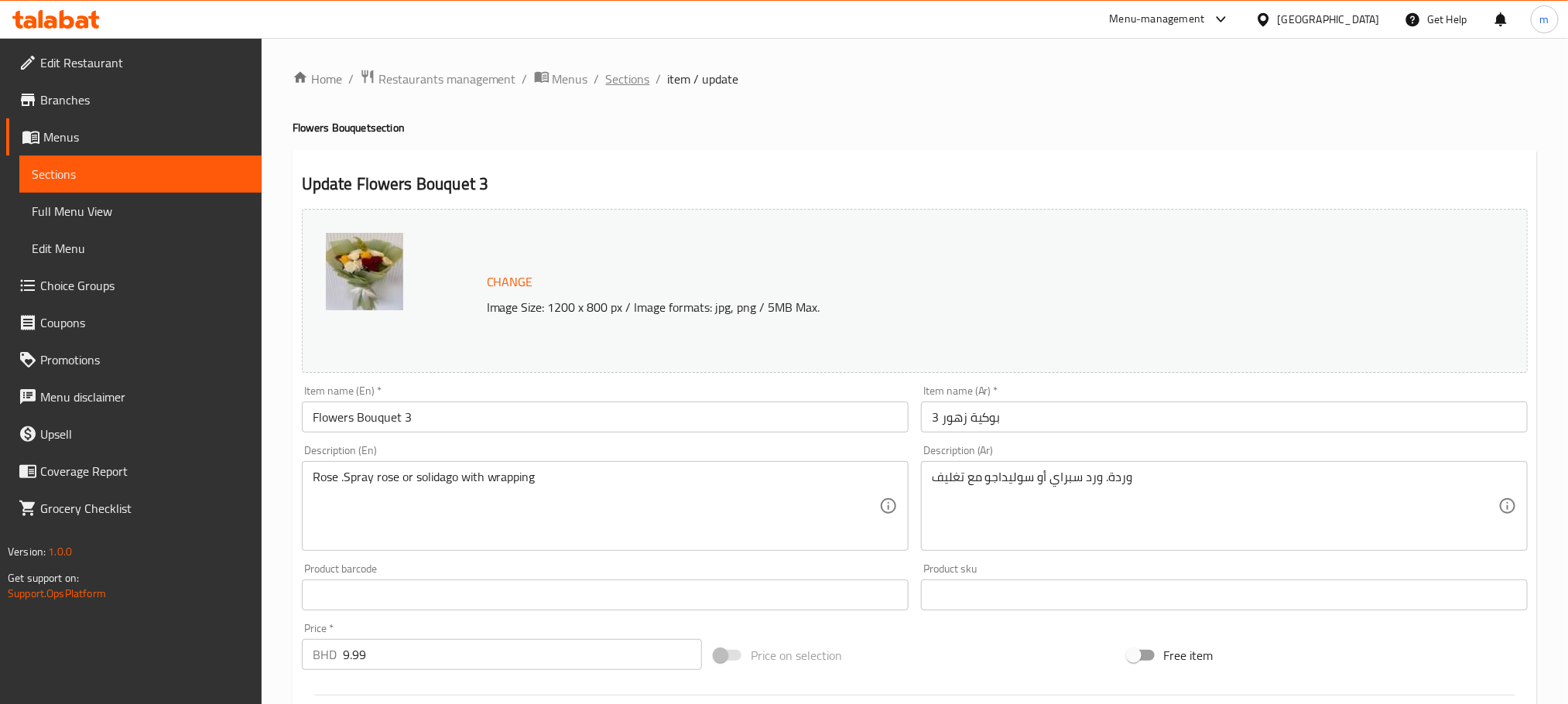
click at [614, 81] on span "Sections" at bounding box center [628, 79] width 44 height 19
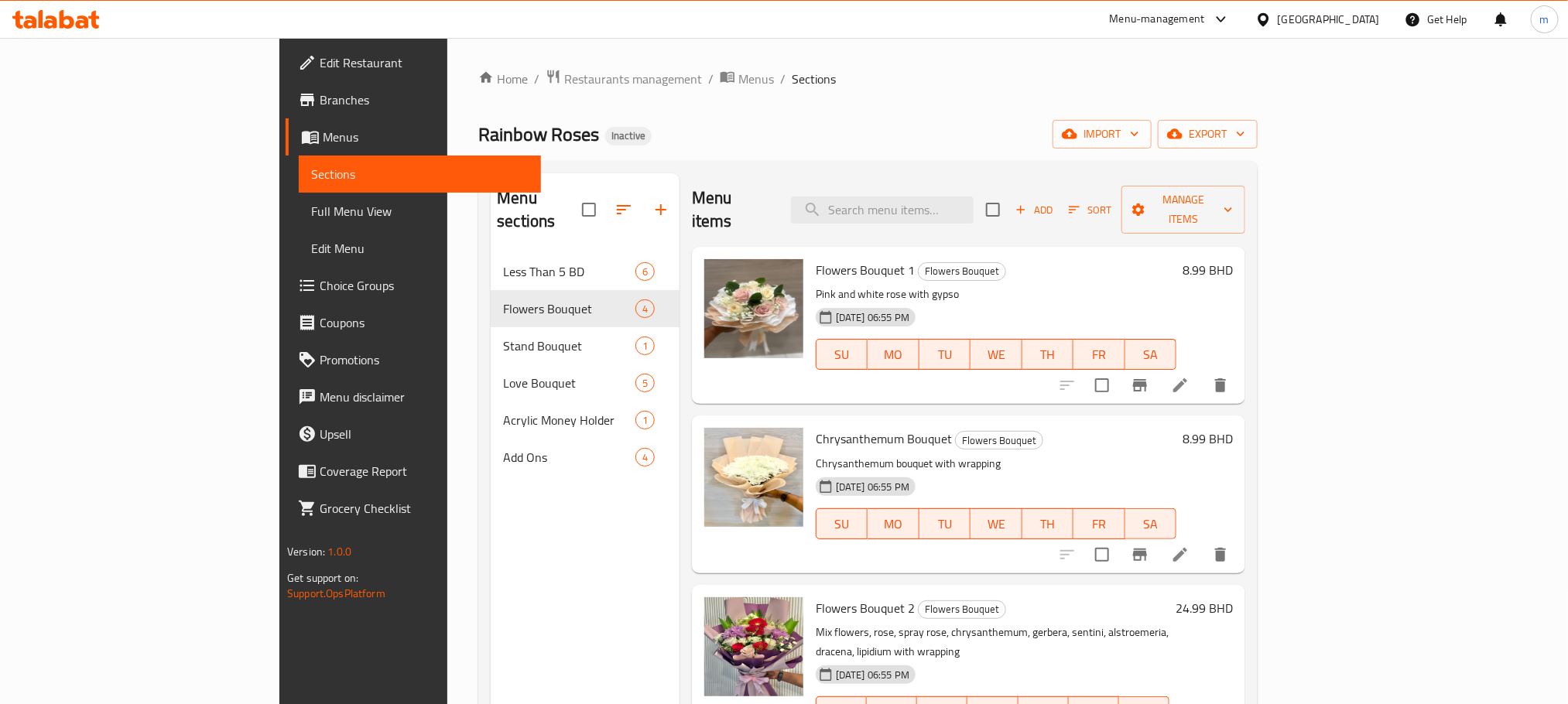
scroll to position [9, 0]
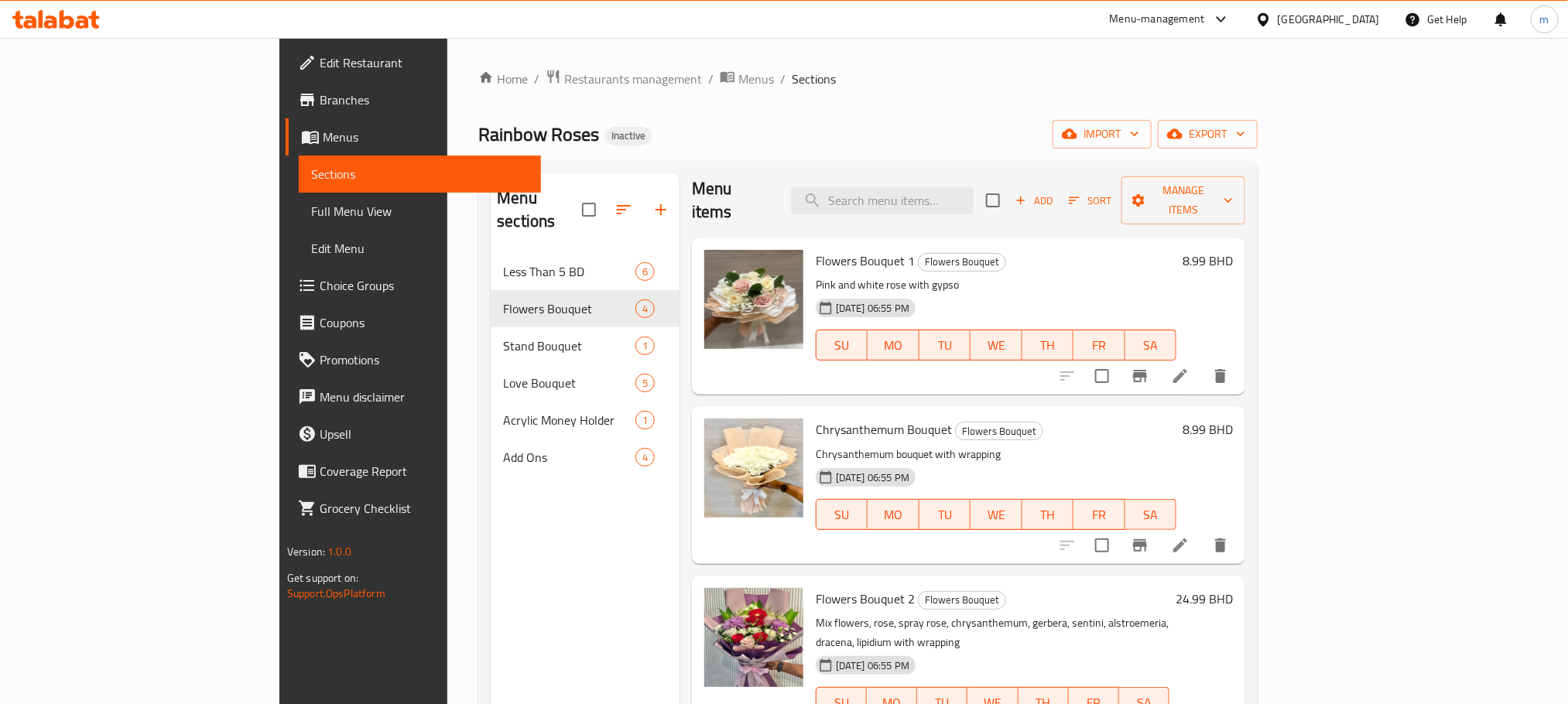
click at [1043, 108] on div "Home / Restaurants management / Menus / Sections Rainbow Roses Inactive import …" at bounding box center [869, 479] width 780 height 821
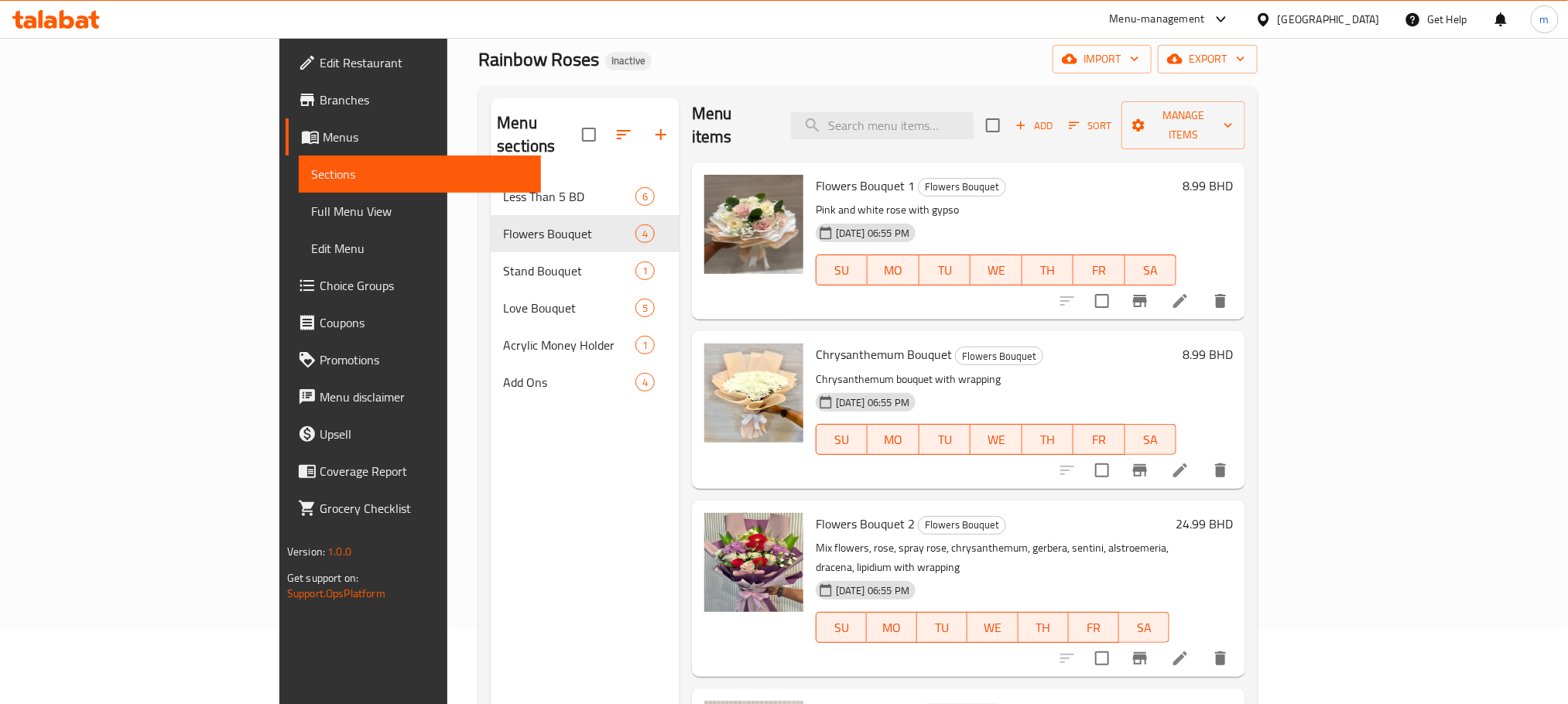
scroll to position [116, 0]
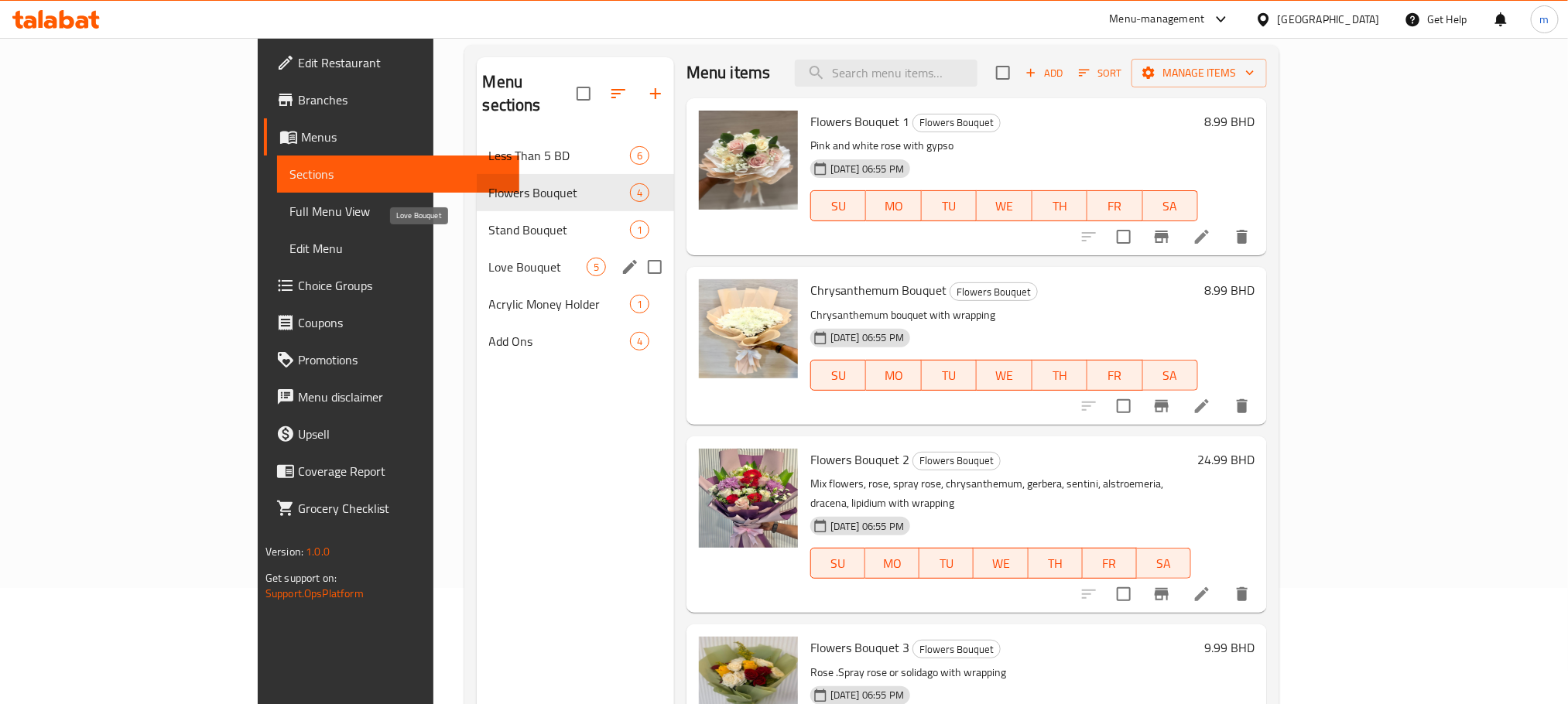
click at [489, 257] on span "Love Bouquet" at bounding box center [538, 267] width 97 height 19
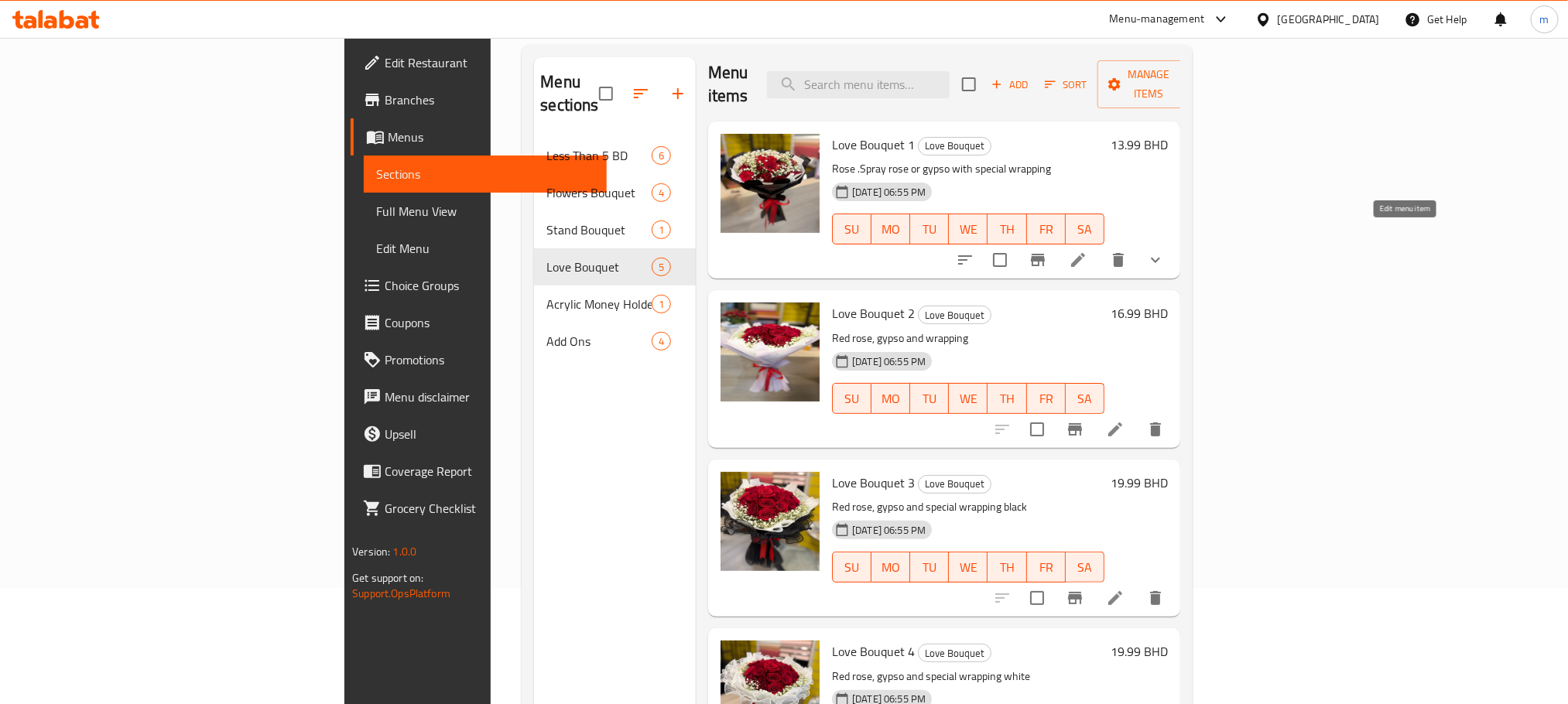
click at [1085, 253] on icon at bounding box center [1078, 260] width 14 height 14
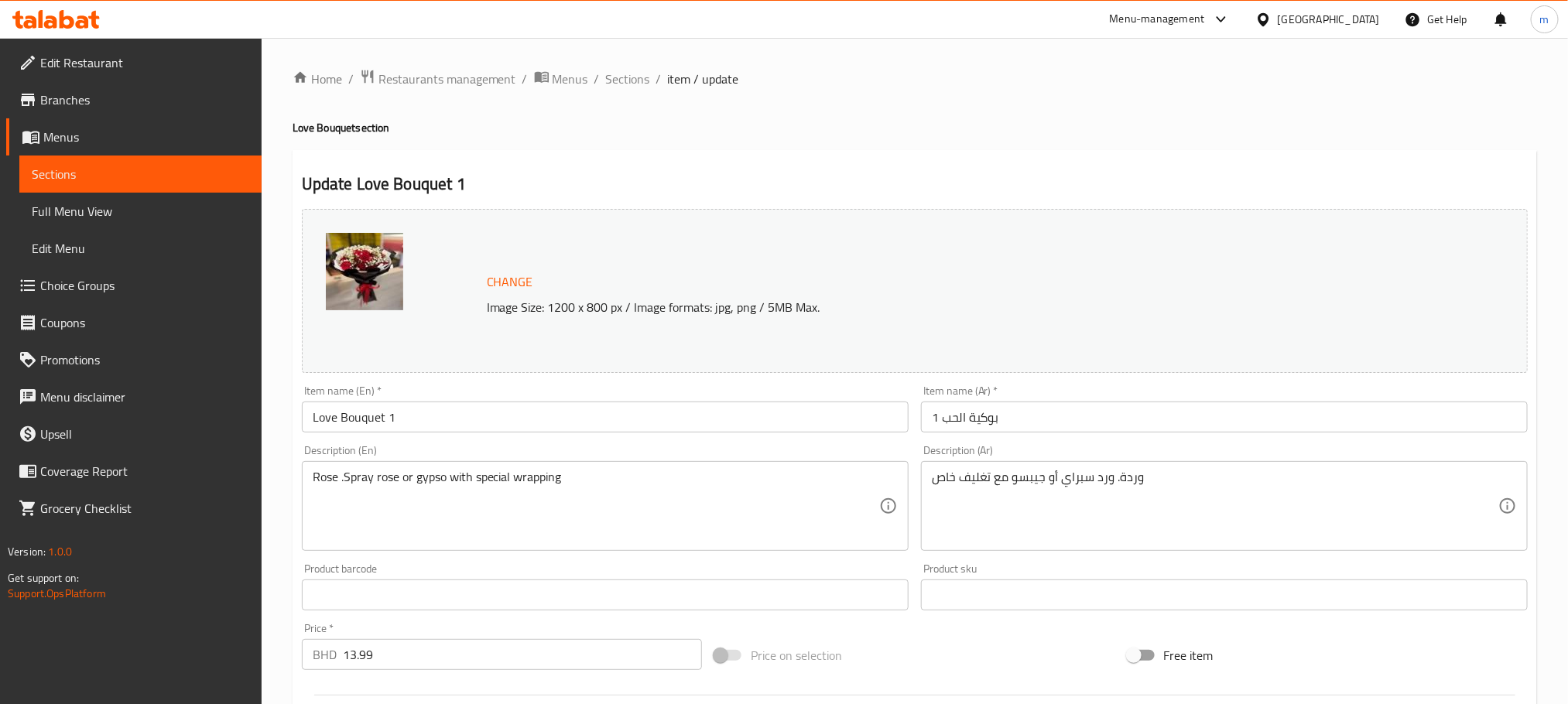
click at [68, 214] on span "Full Menu View" at bounding box center [140, 211] width 217 height 19
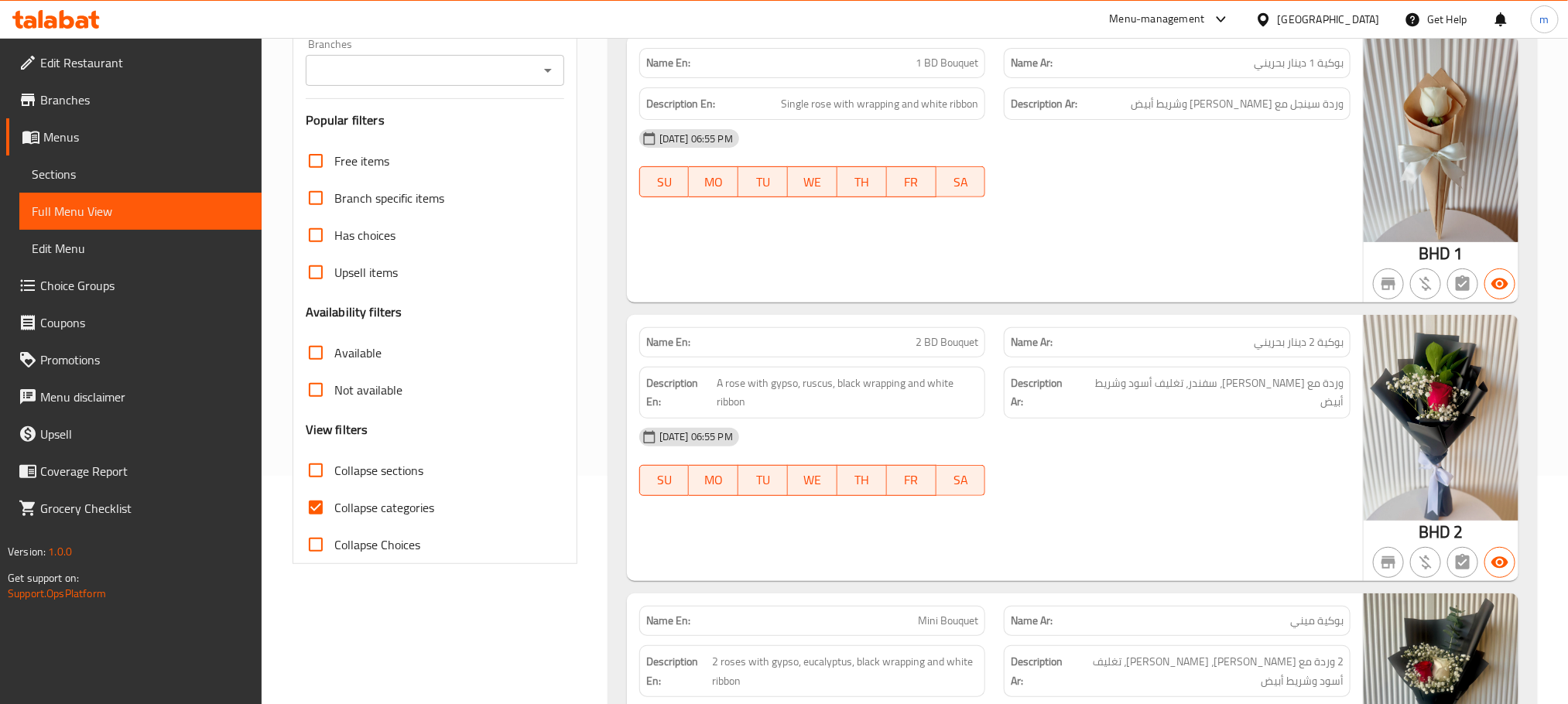
scroll to position [232, 0]
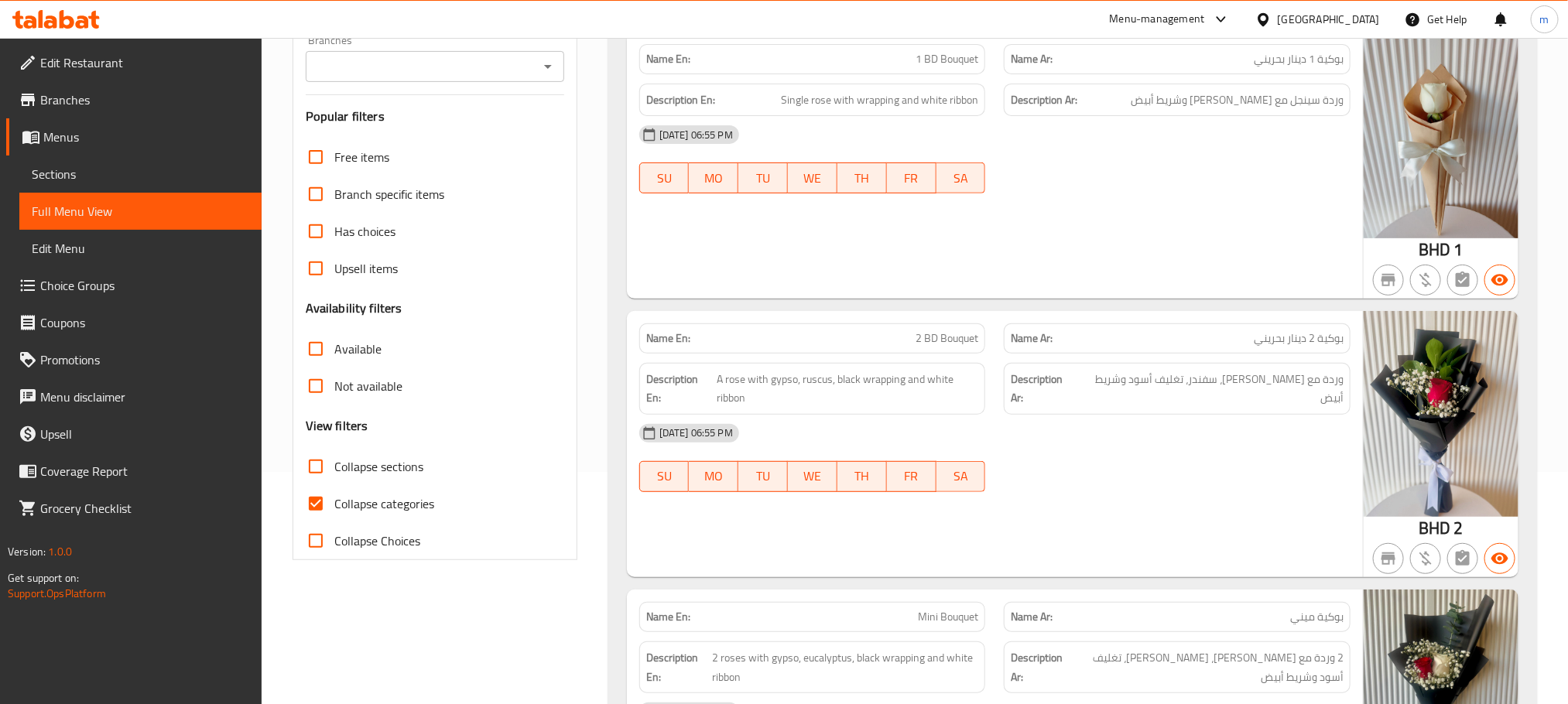
click at [332, 499] on input "Collapse categories" at bounding box center [315, 503] width 37 height 37
checkbox input "false"
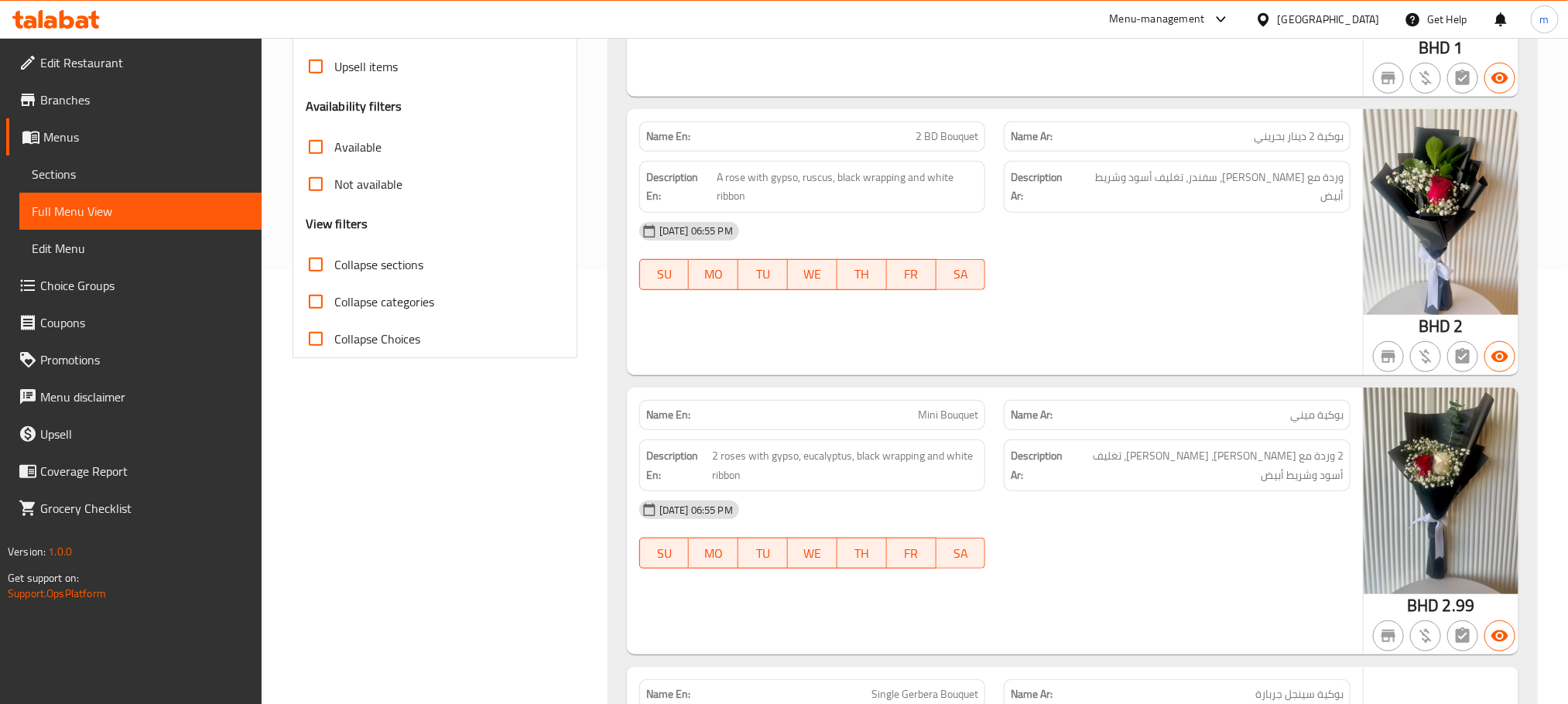
scroll to position [464, 0]
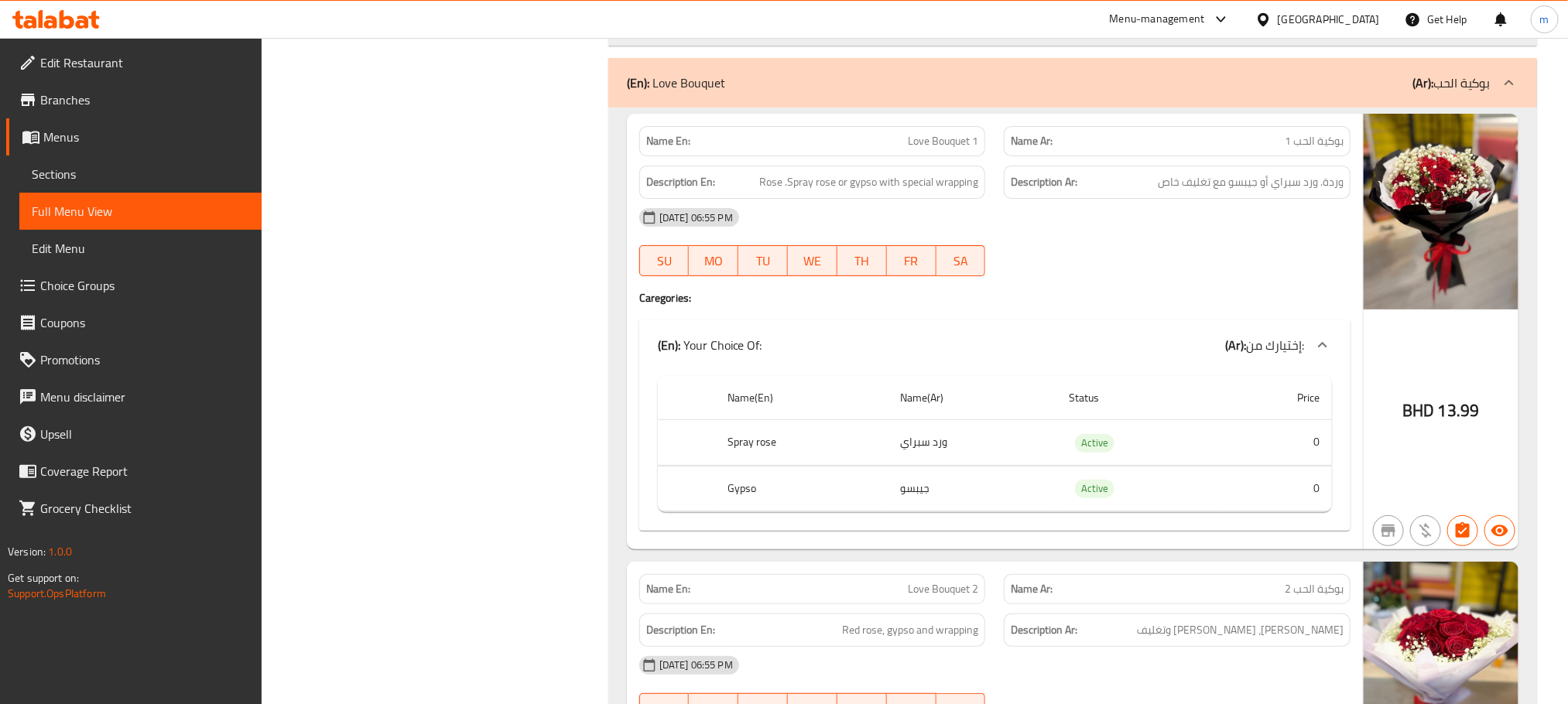
scroll to position [3259, 0]
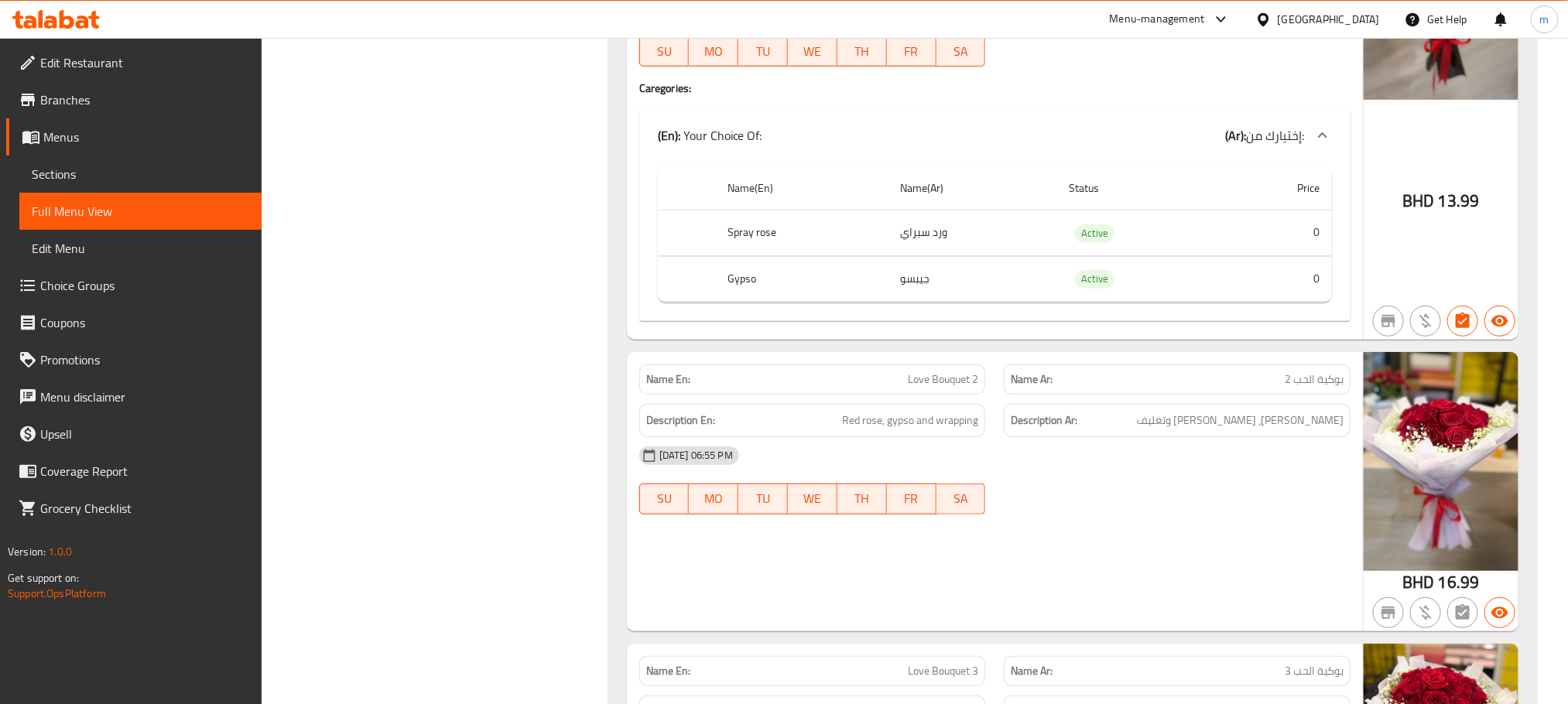
scroll to position [3491, 0]
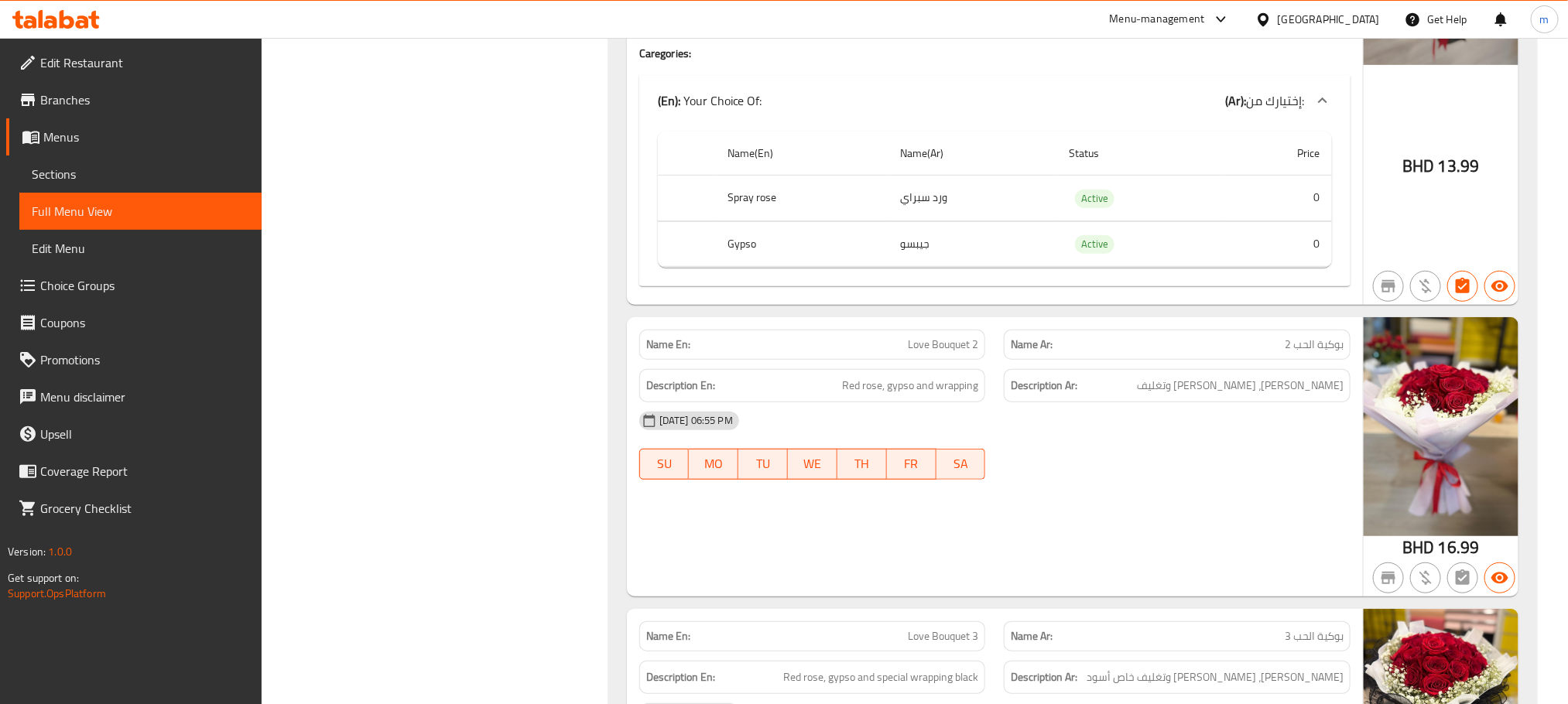
copy th "Spray rose"
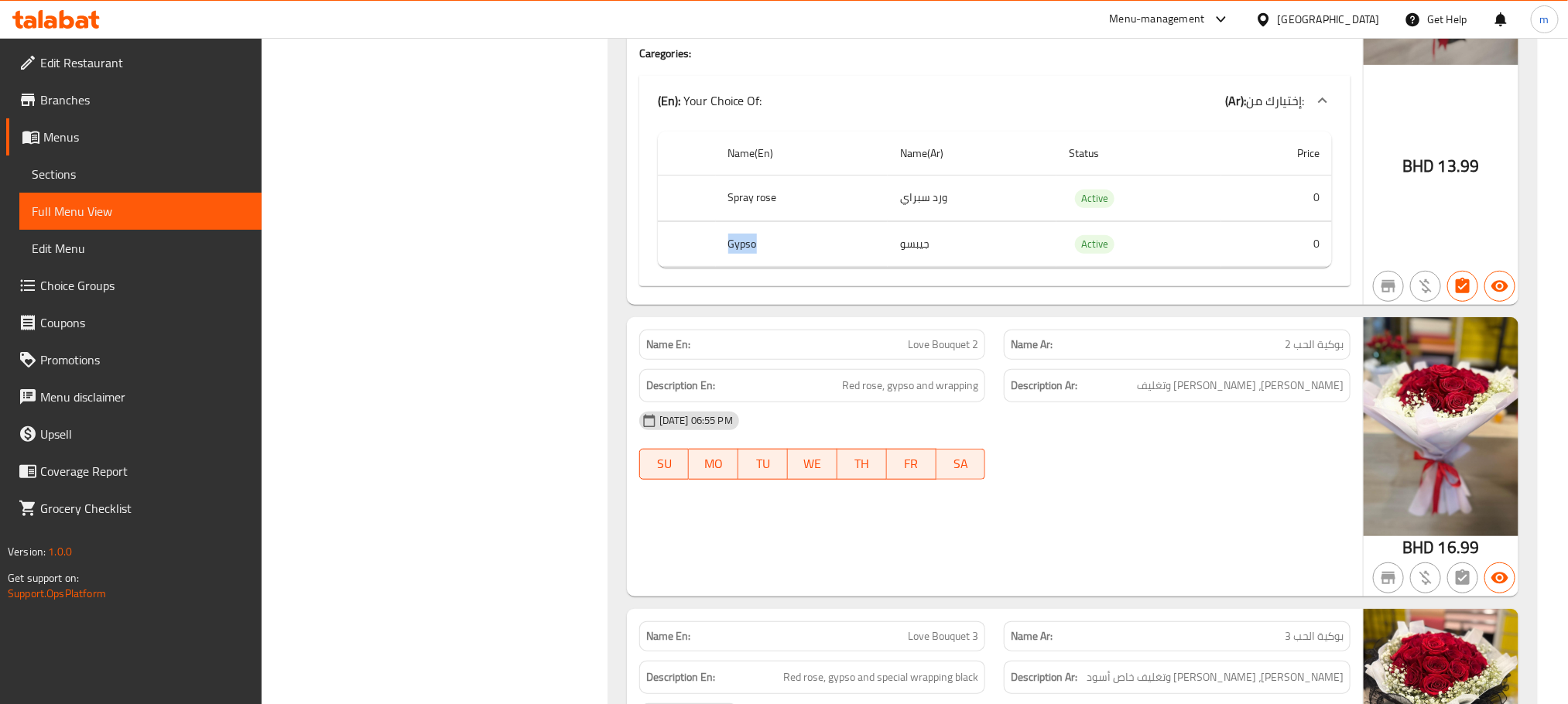
copy th "Gypso"
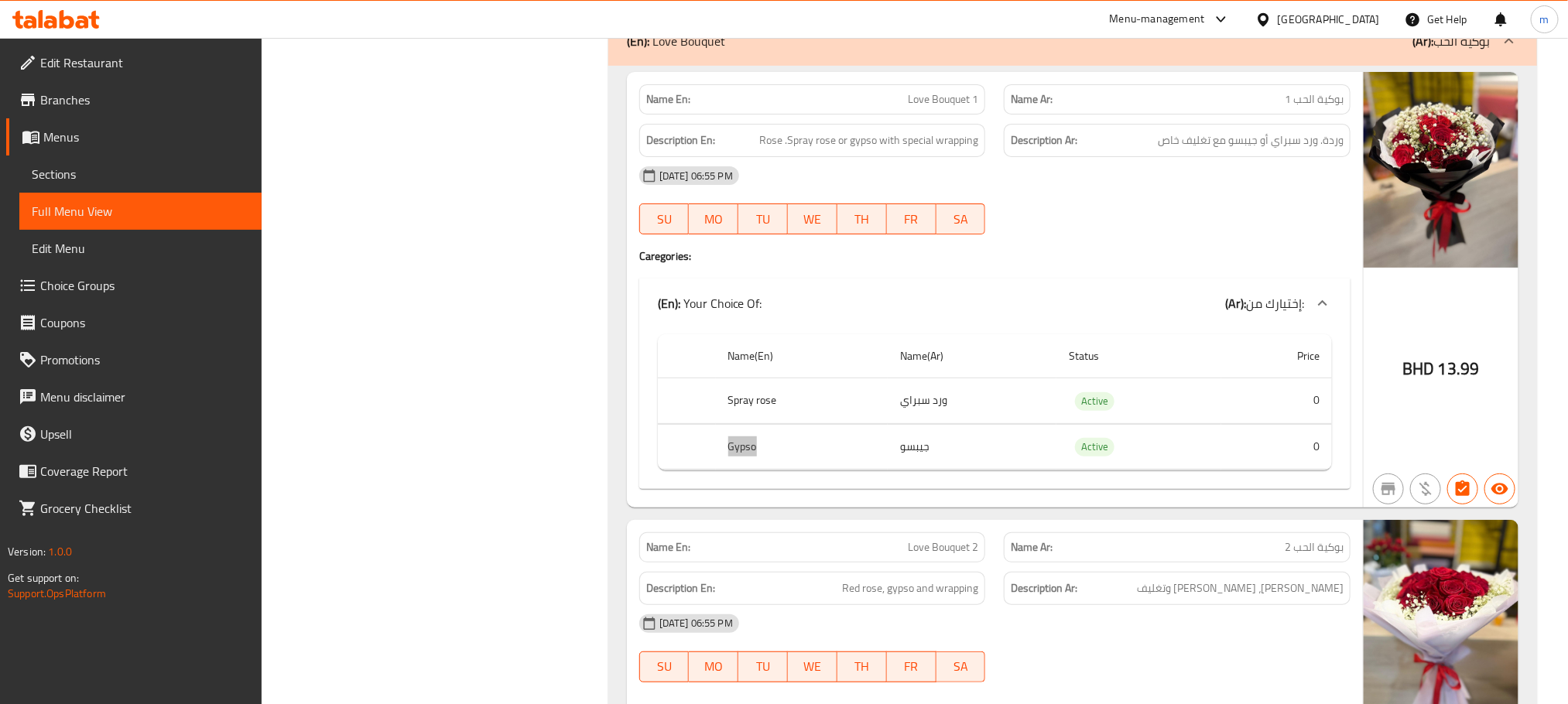
scroll to position [3259, 0]
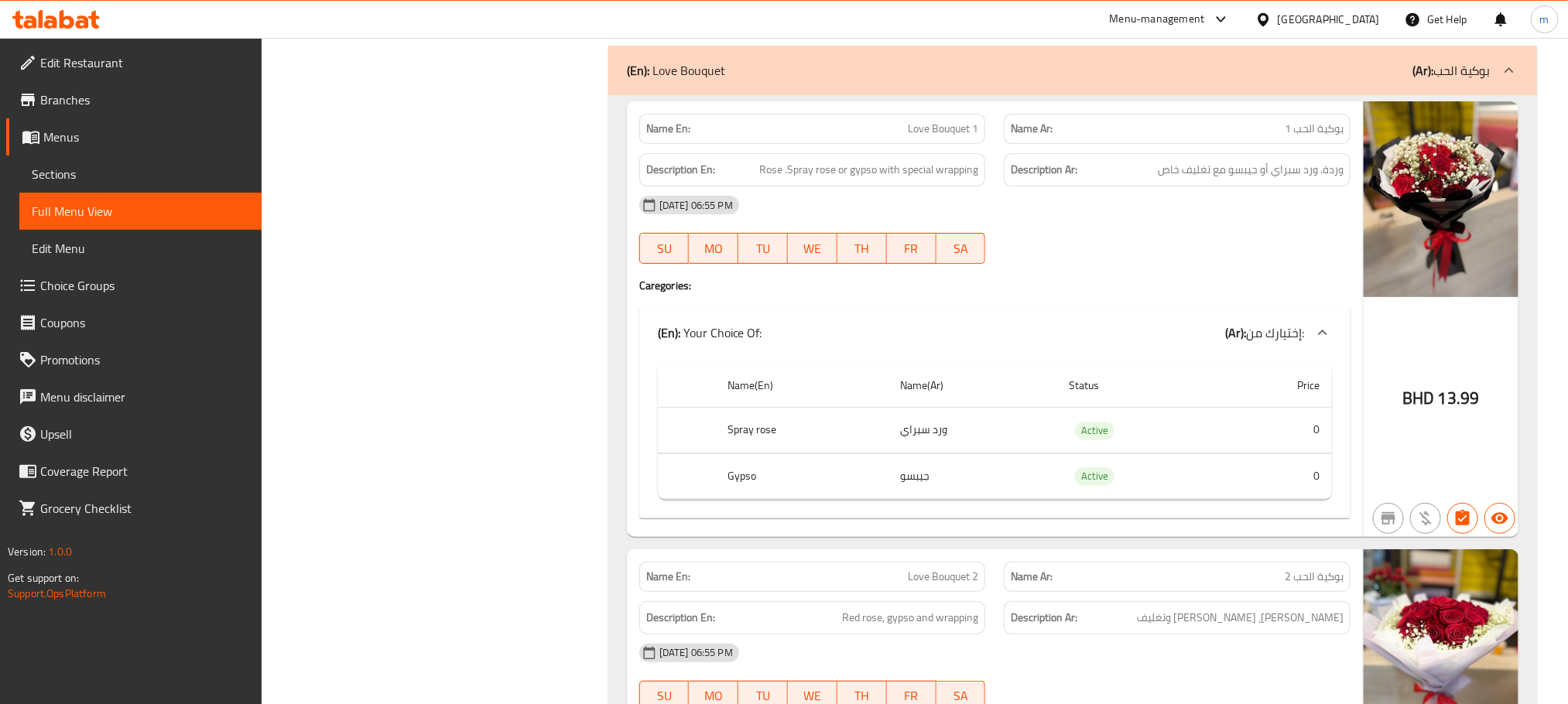
copy span "Love Bouquet 1"
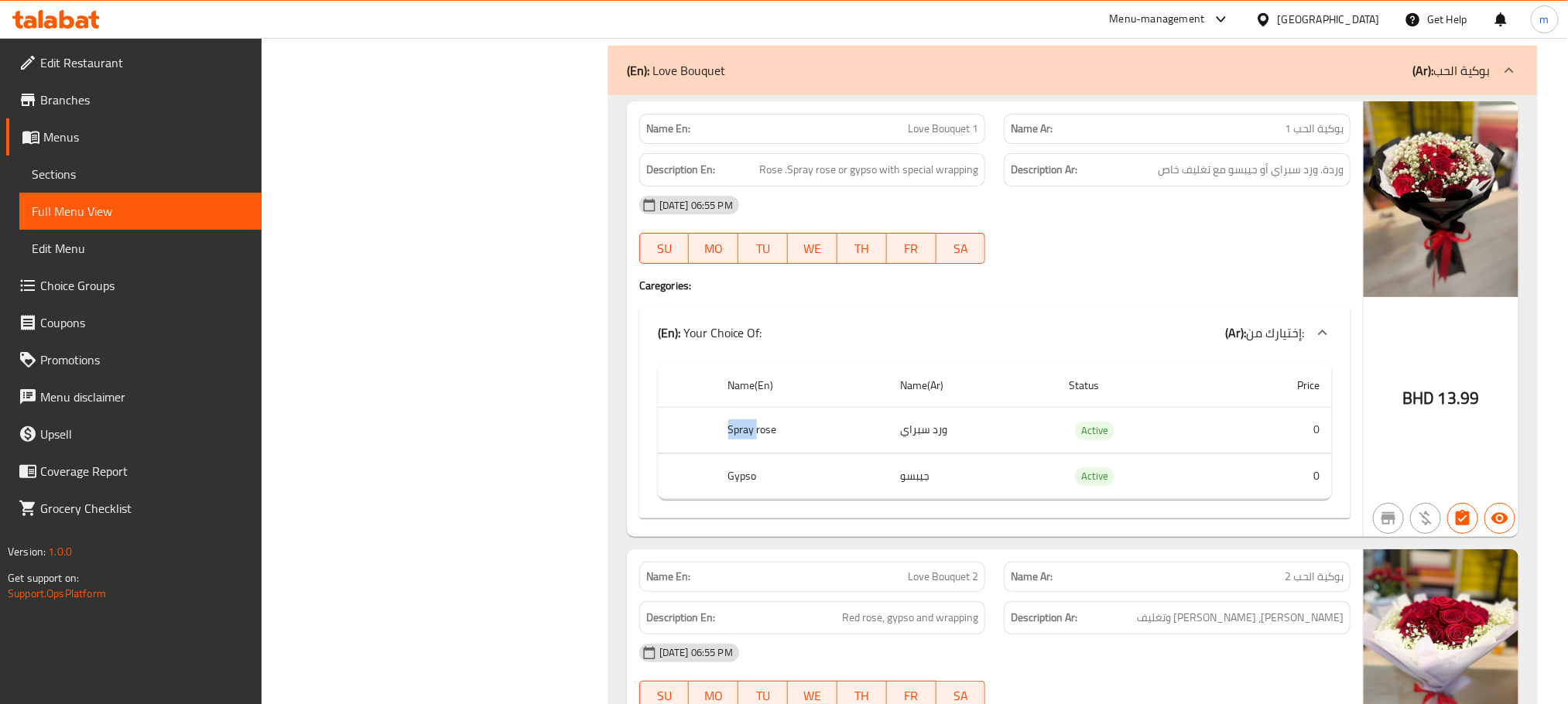
copy th "Spray rose"
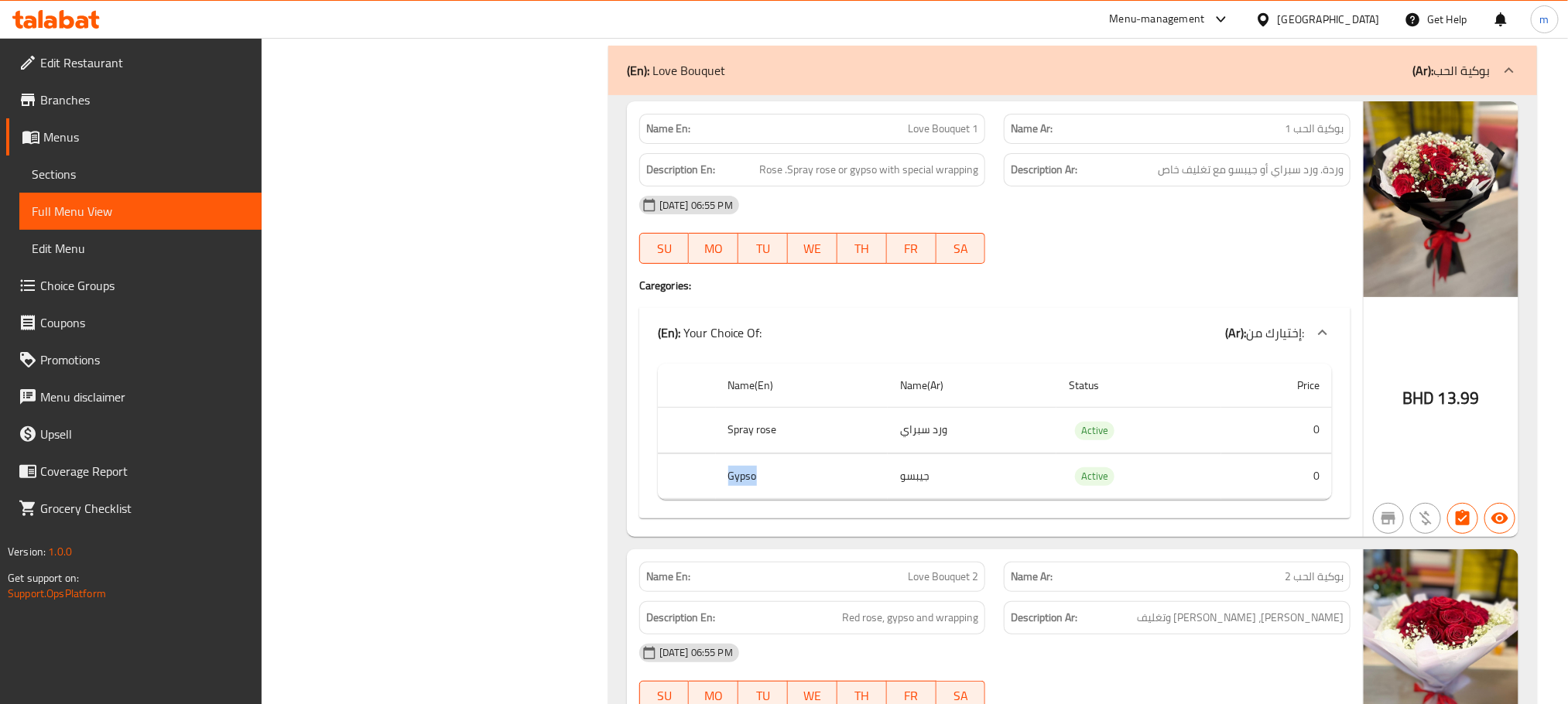
copy th "Gypso"
copy th "Spray rose"
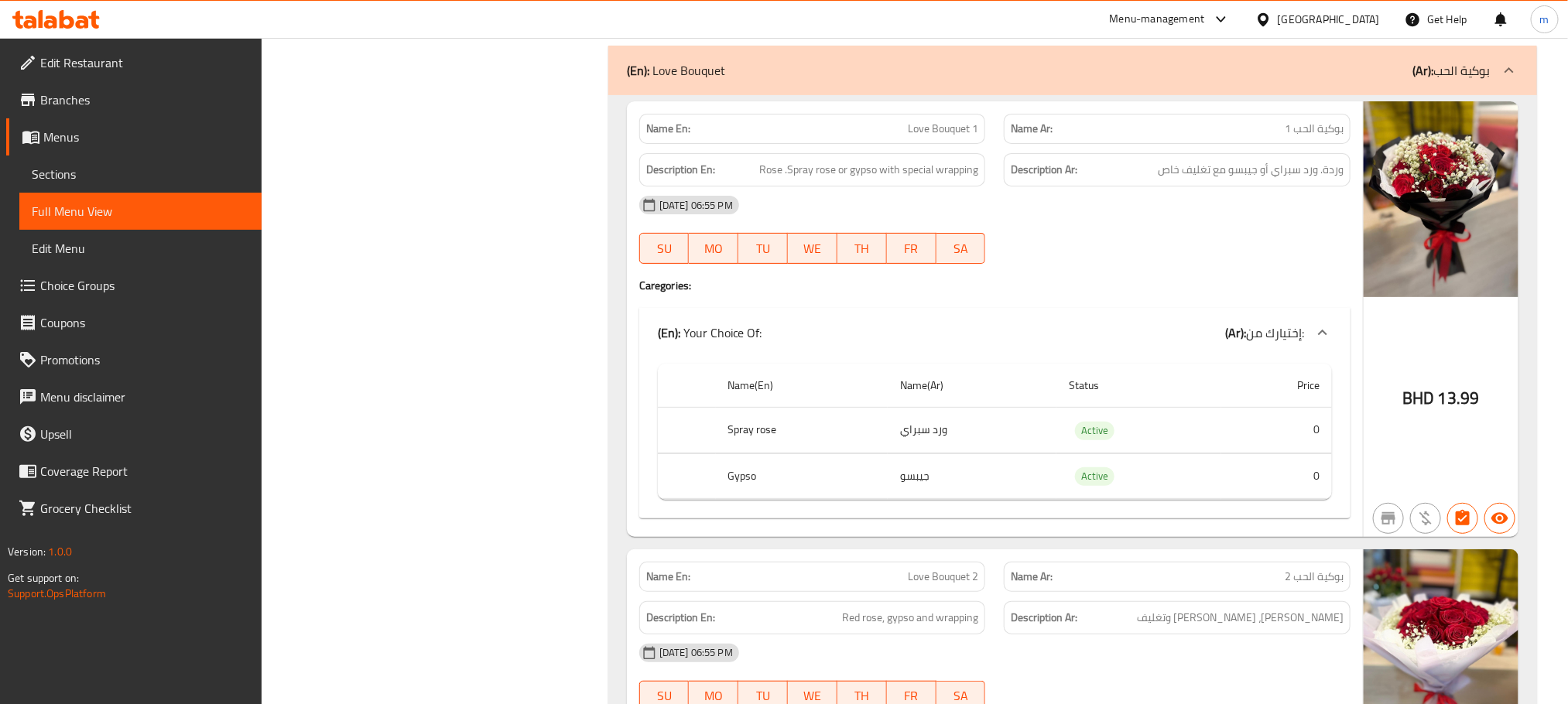
copy td "ورد سبراي"
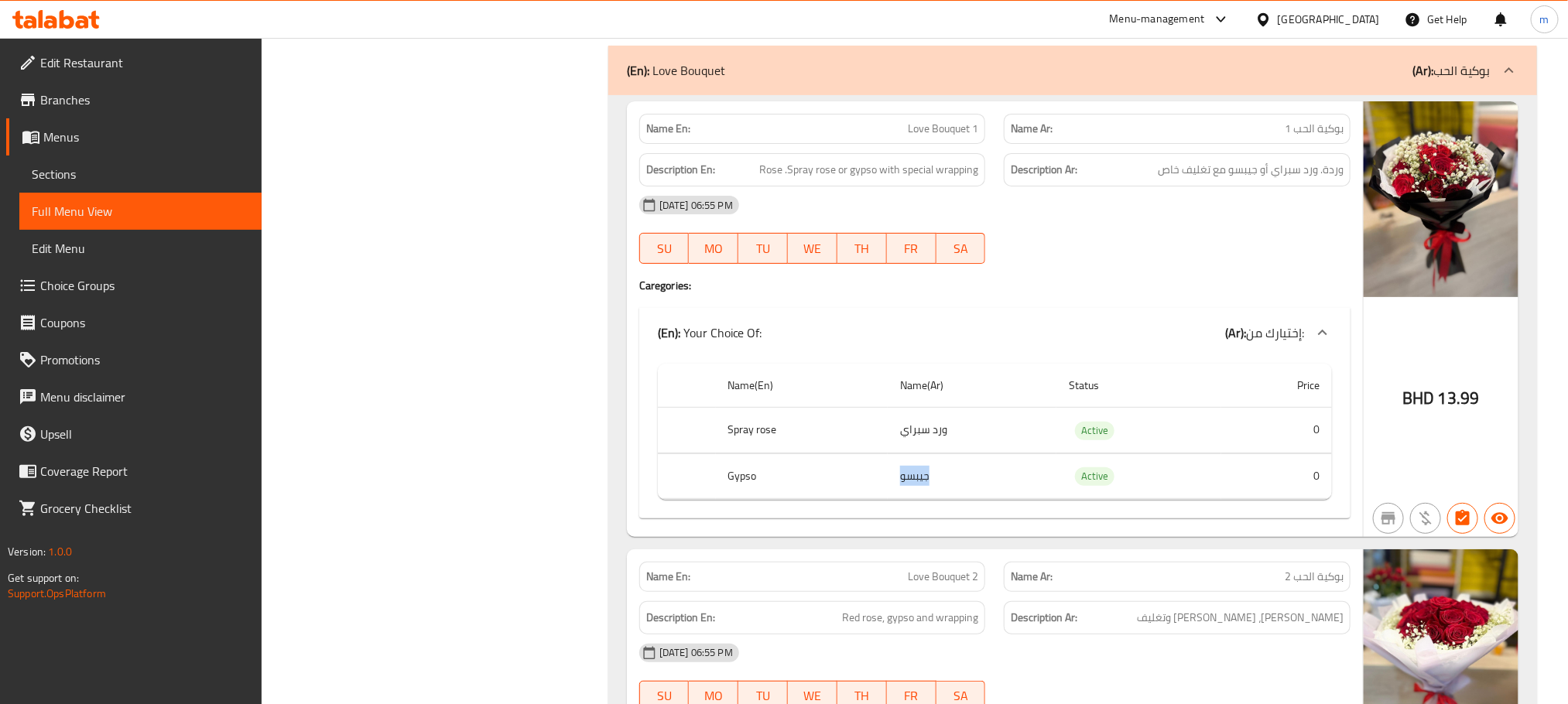
copy td "جيبسو"
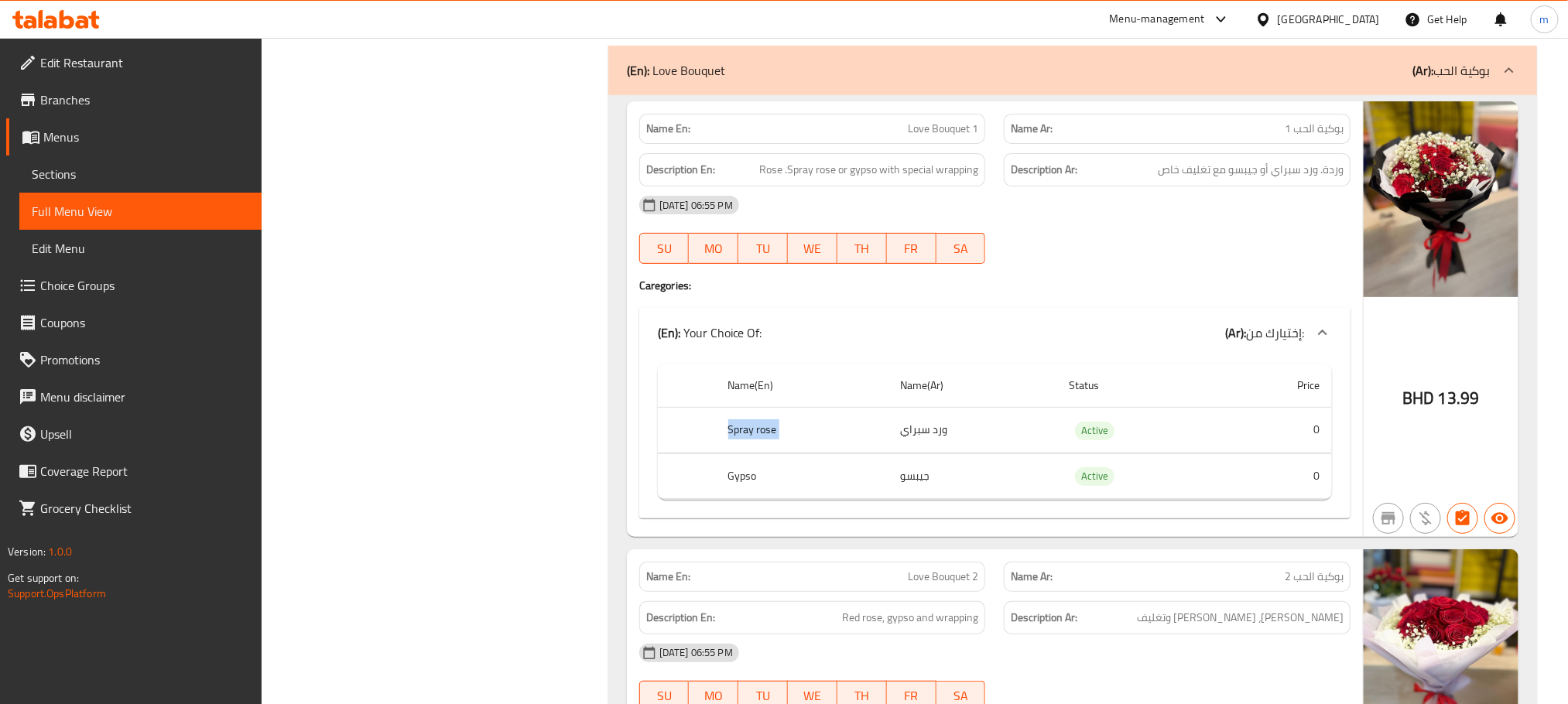
copy th "Spray rose"
copy th "Gypso"
